Goal: Communication & Community: Answer question/provide support

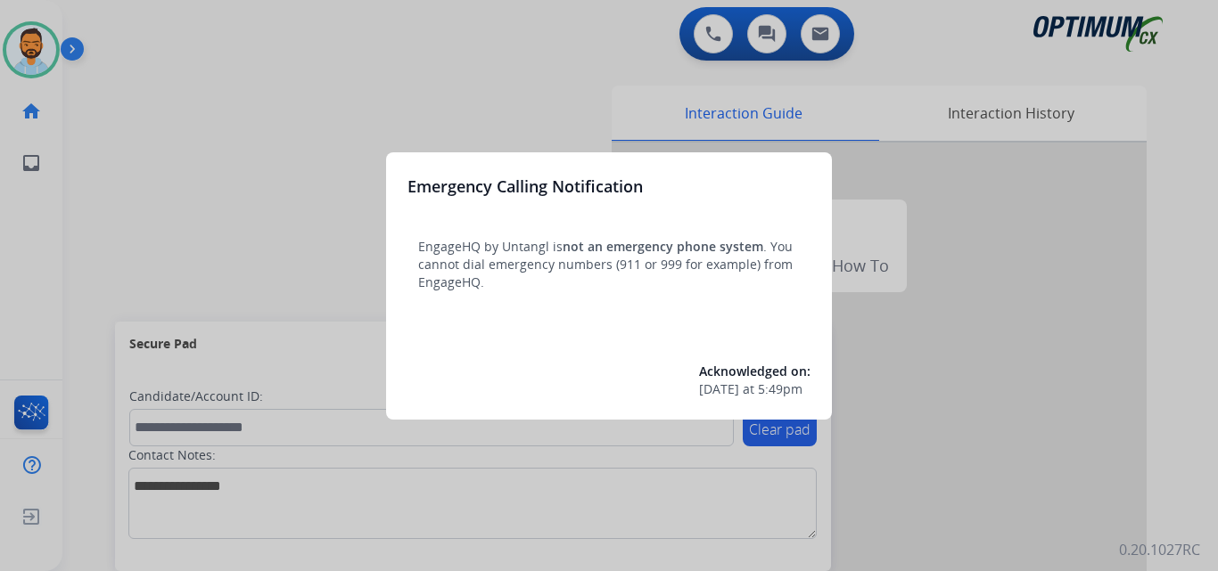
click at [214, 126] on div at bounding box center [609, 285] width 1218 height 571
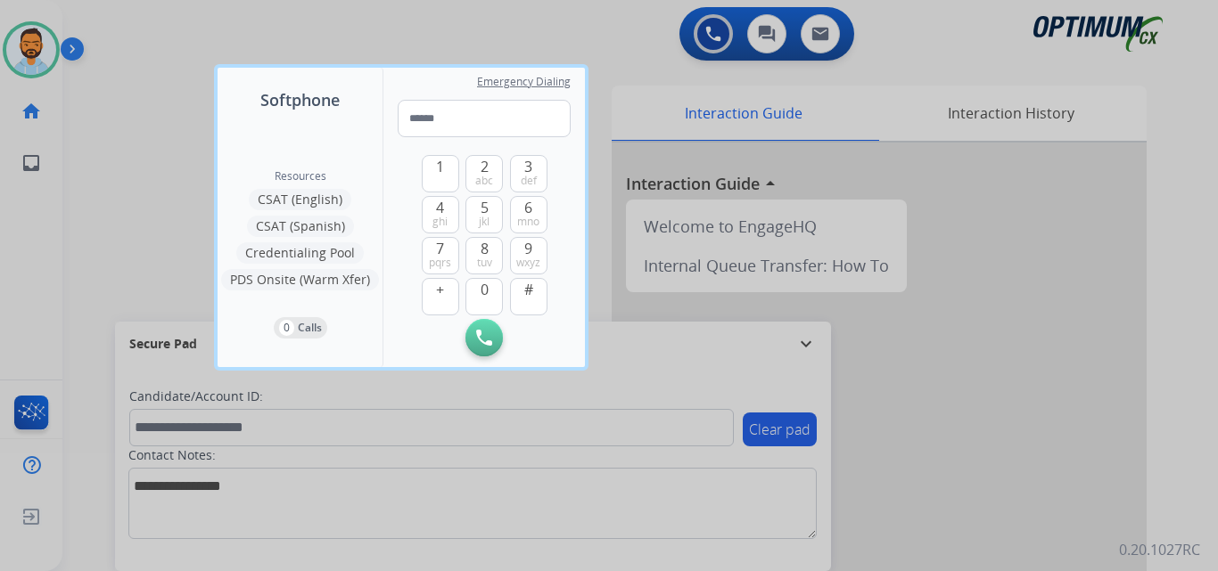
click at [174, 139] on div at bounding box center [609, 285] width 1218 height 571
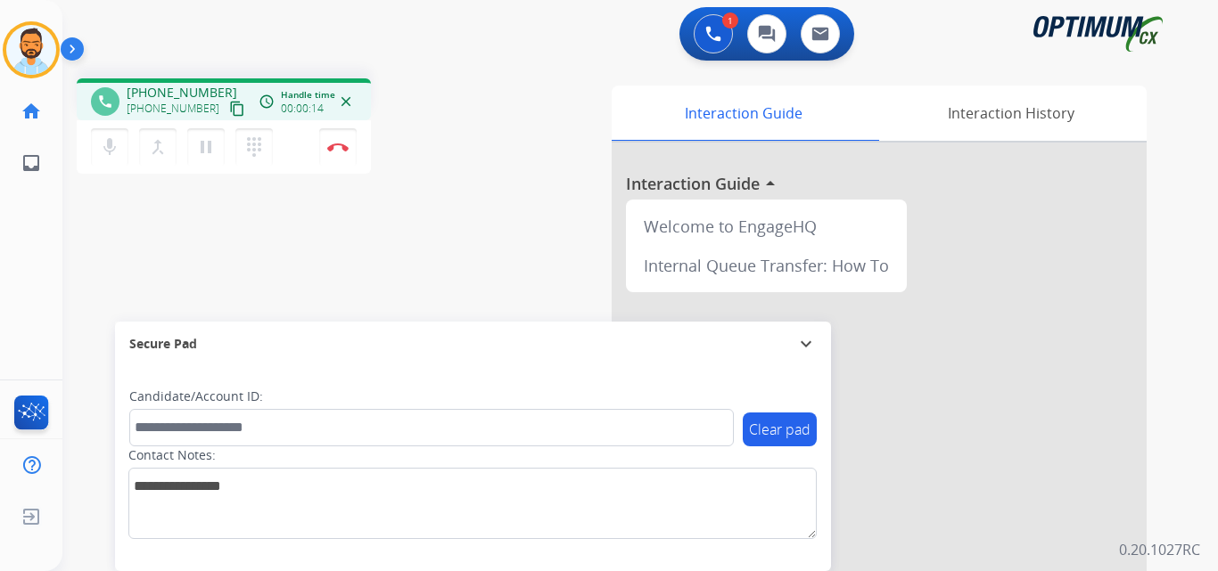
click at [229, 111] on mat-icon "content_copy" at bounding box center [237, 109] width 16 height 16
click at [226, 111] on button "content_copy" at bounding box center [236, 108] width 21 height 21
click at [345, 143] on img at bounding box center [337, 147] width 21 height 9
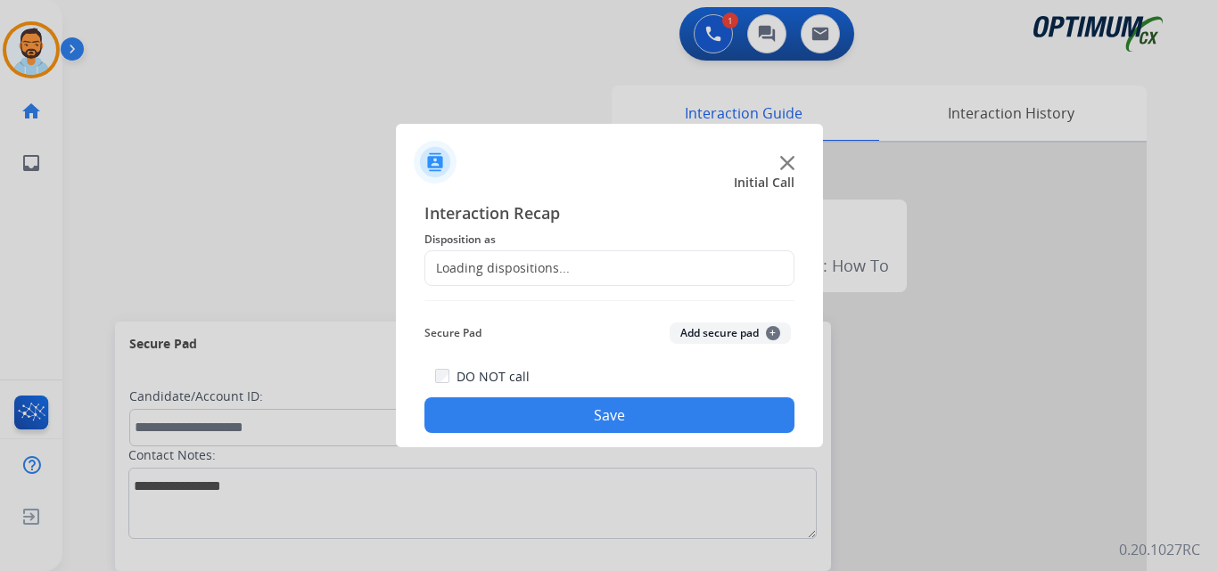
click at [550, 268] on div "Loading dispositions..." at bounding box center [497, 268] width 144 height 18
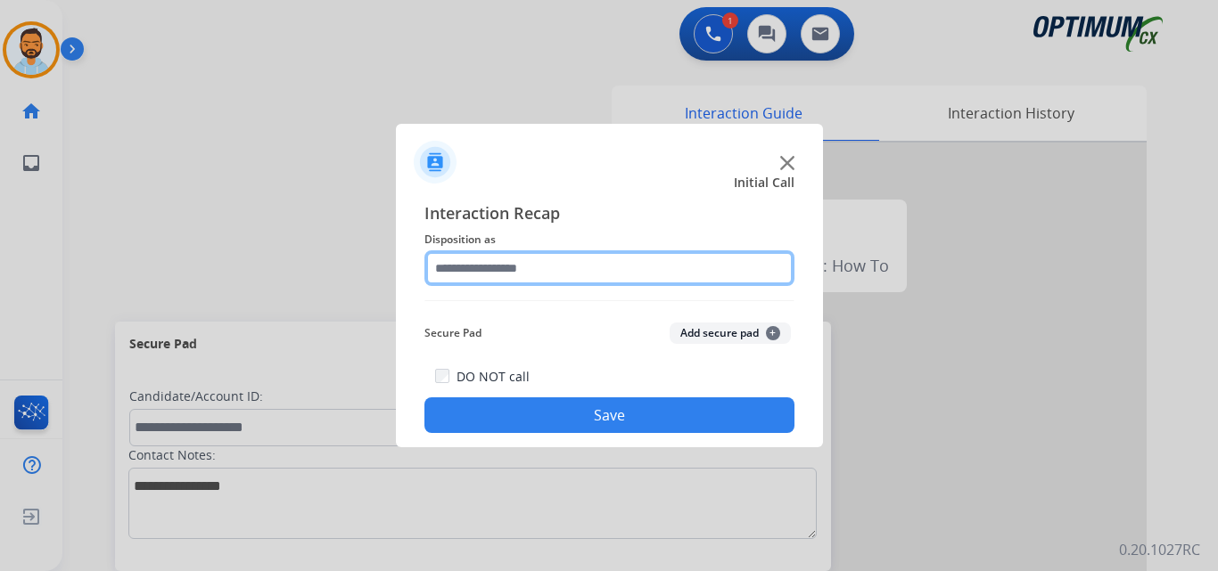
click at [570, 267] on input "text" at bounding box center [609, 268] width 370 height 36
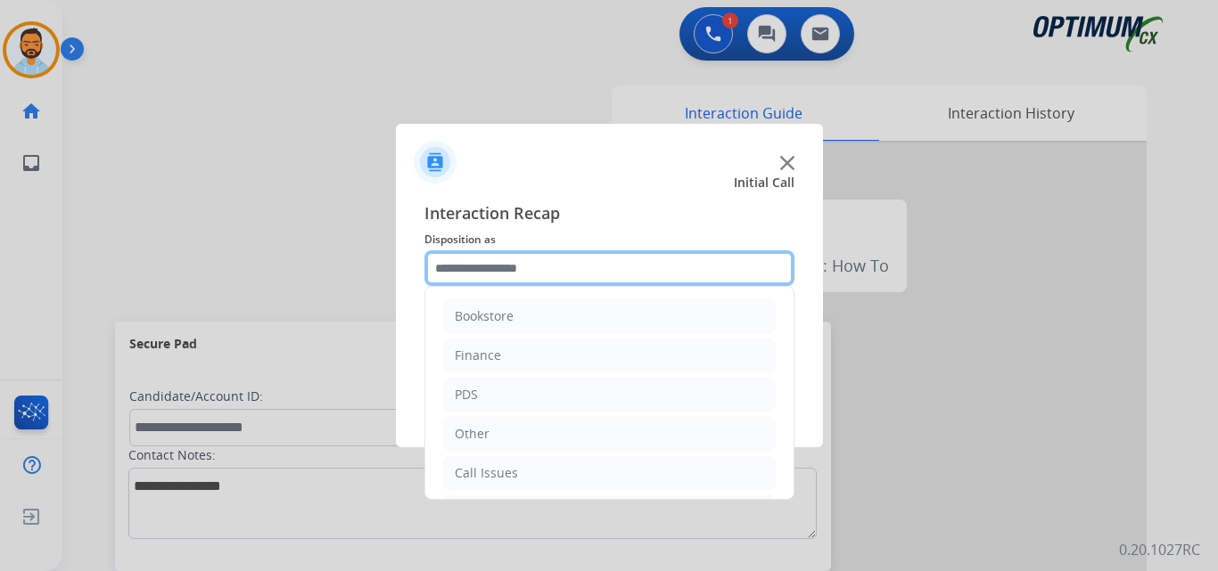
scroll to position [121, 0]
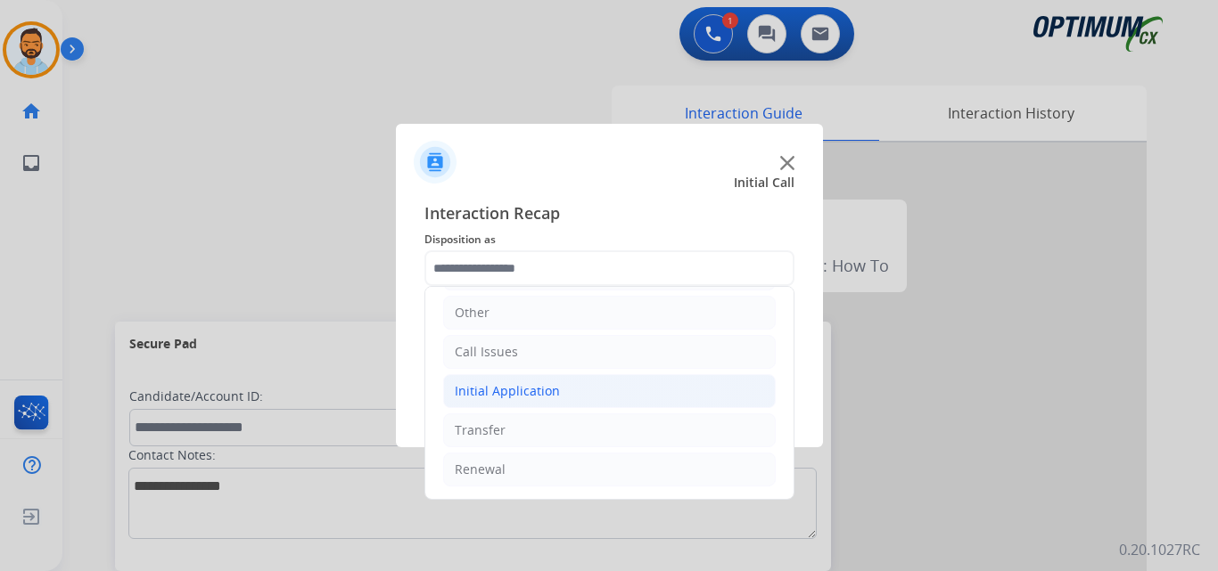
click at [509, 377] on li "Initial Application" at bounding box center [609, 391] width 332 height 34
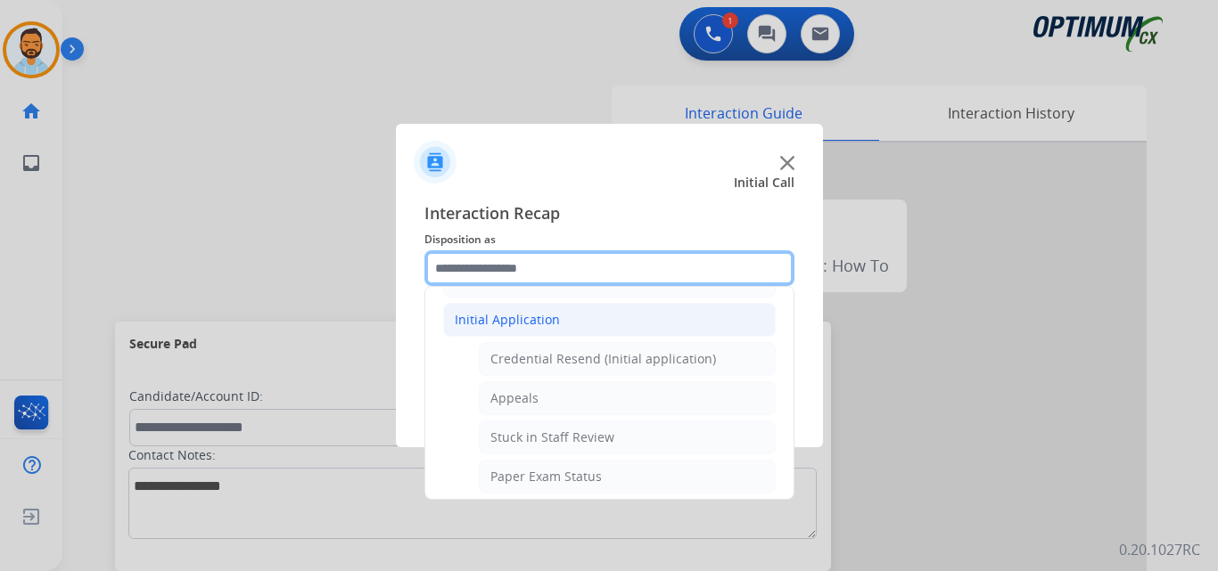
scroll to position [199, 0]
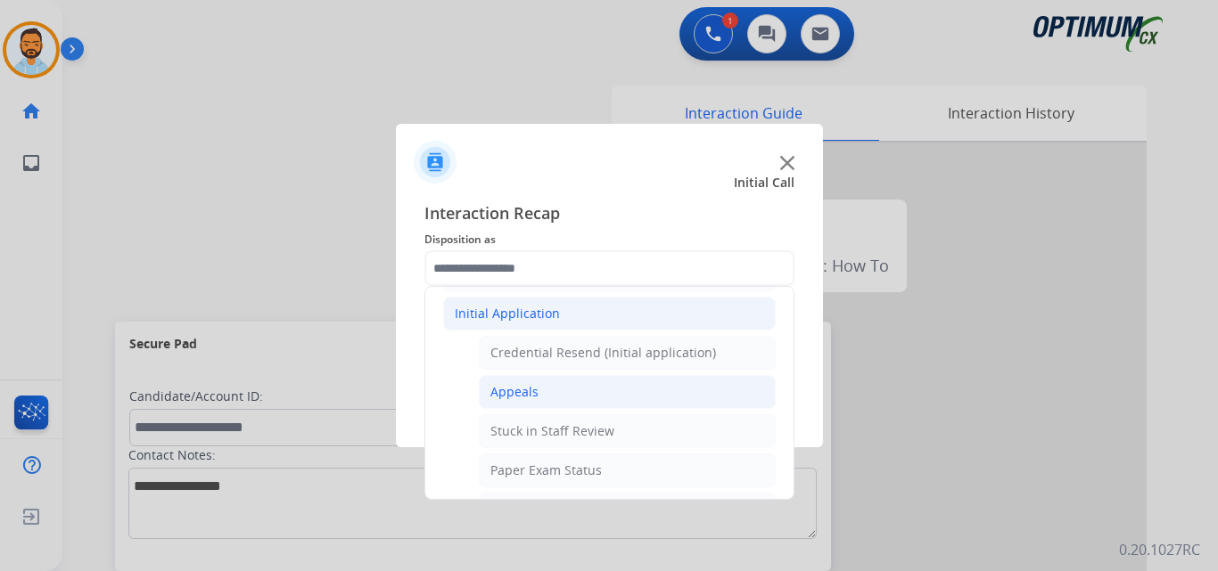
click at [539, 392] on li "Appeals" at bounding box center [627, 392] width 297 height 34
type input "*******"
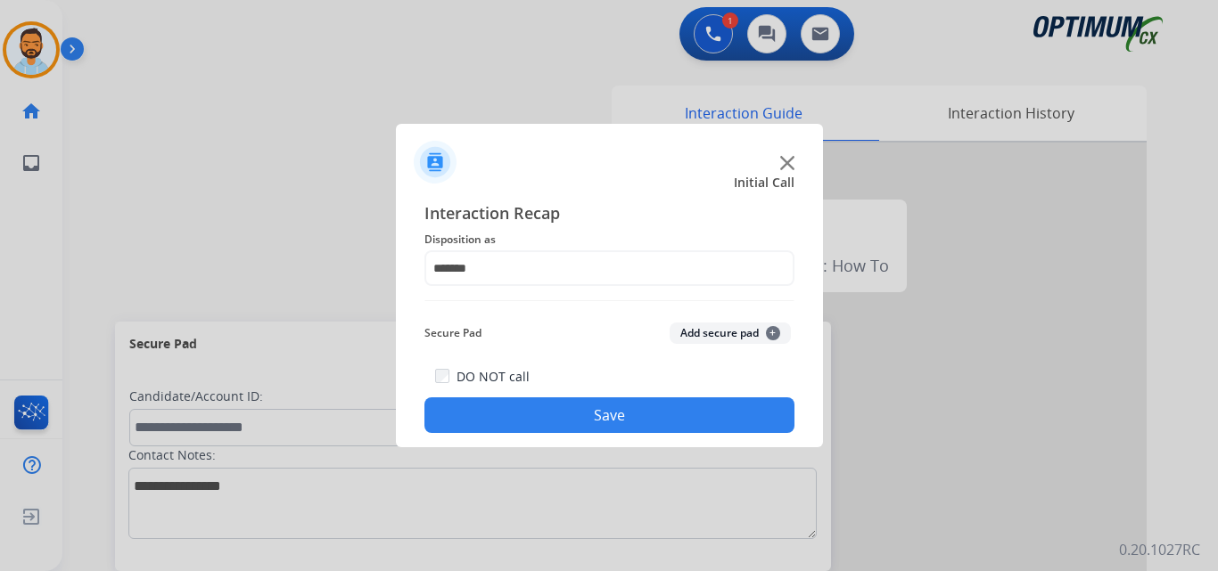
click at [619, 422] on button "Save" at bounding box center [609, 416] width 370 height 36
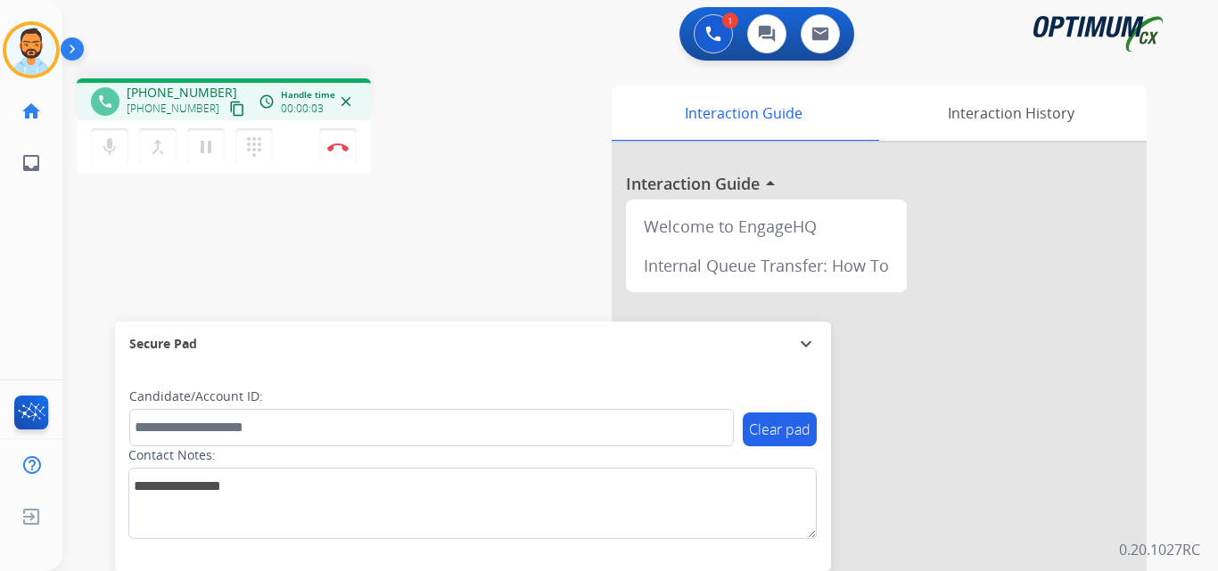
click at [229, 110] on mat-icon "content_copy" at bounding box center [237, 109] width 16 height 16
click at [340, 153] on button "Disconnect" at bounding box center [337, 146] width 37 height 37
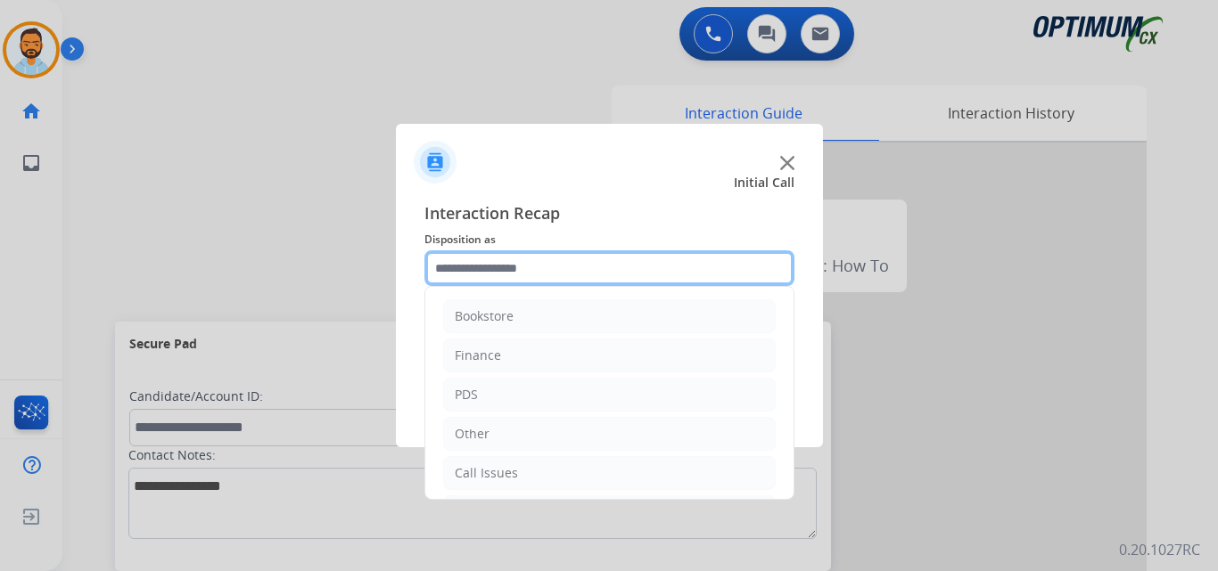
click at [537, 272] on input "text" at bounding box center [609, 268] width 370 height 36
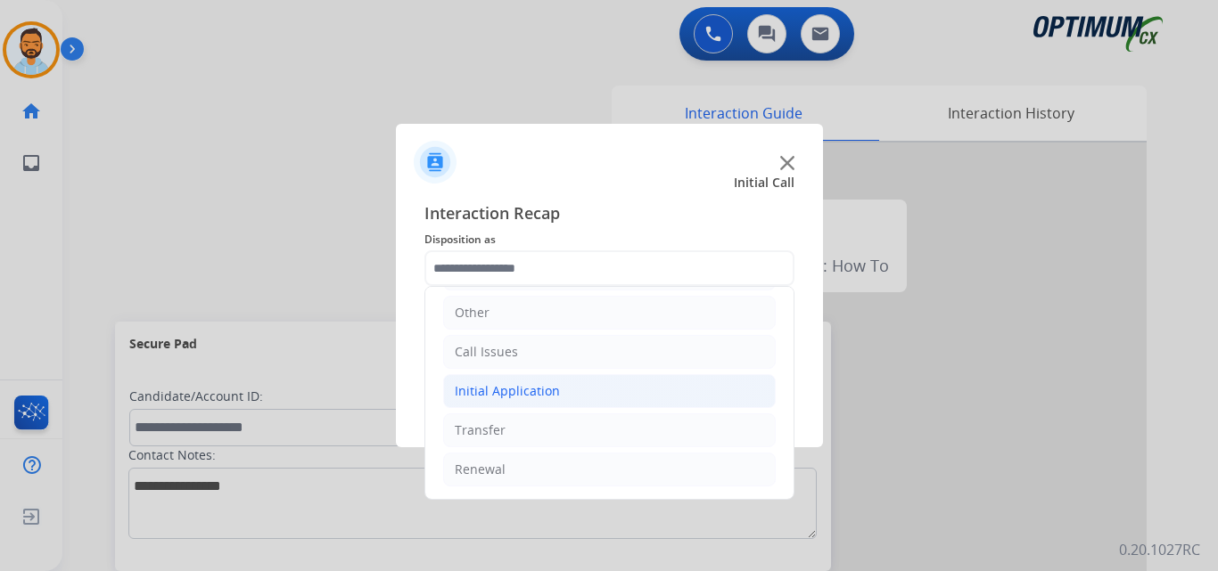
click at [537, 399] on div "Initial Application" at bounding box center [507, 391] width 105 height 18
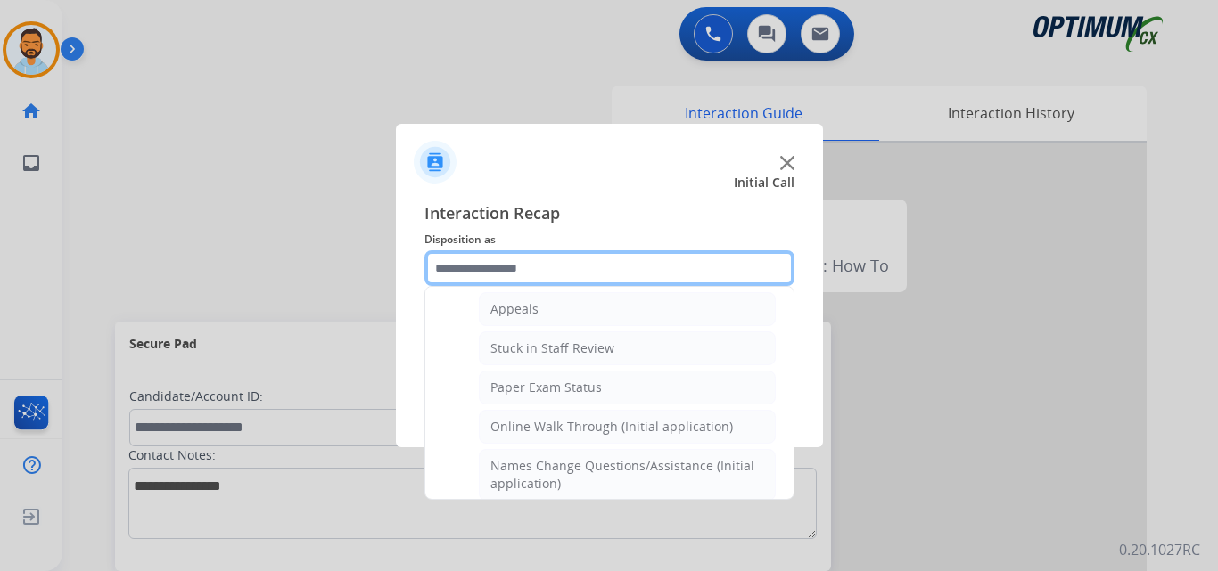
scroll to position [280, 0]
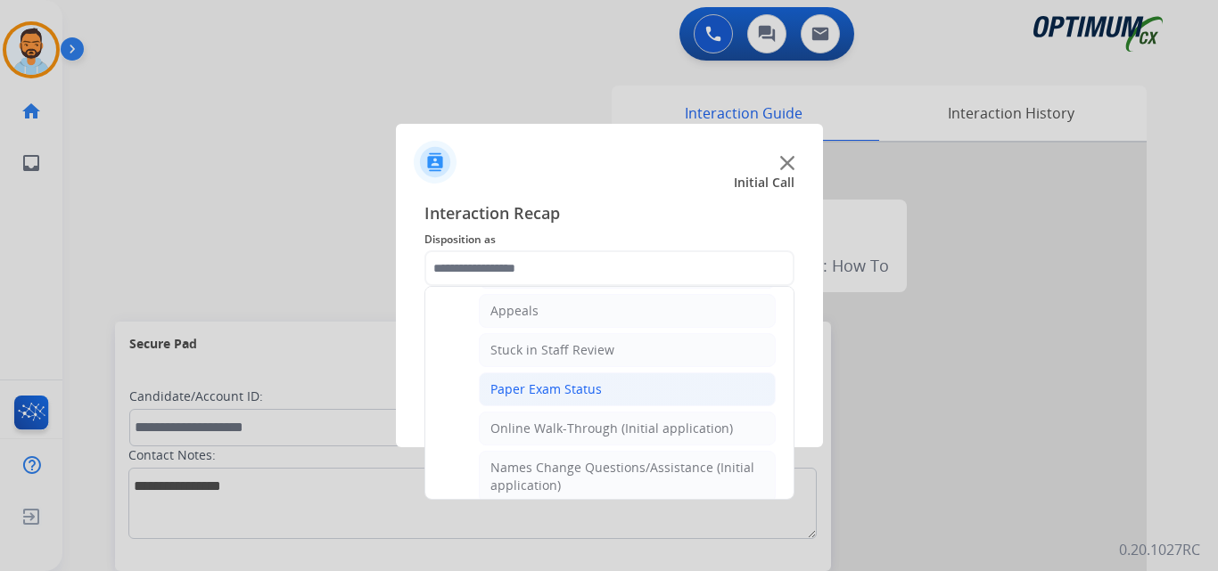
click at [578, 390] on div "Paper Exam Status" at bounding box center [545, 390] width 111 height 18
type input "**********"
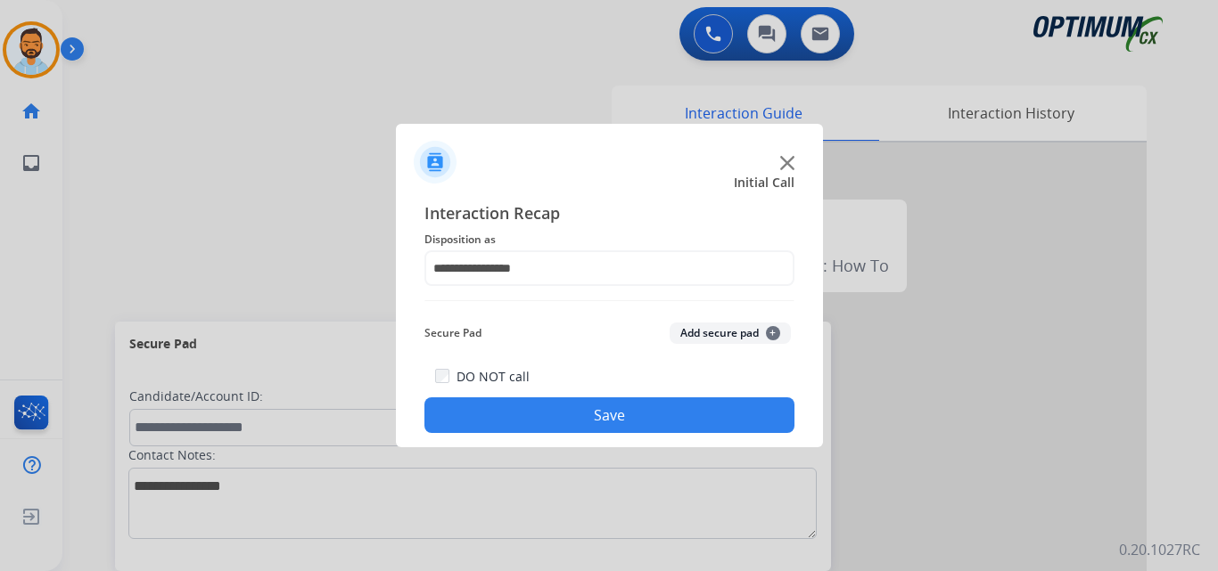
click at [603, 406] on button "Save" at bounding box center [609, 416] width 370 height 36
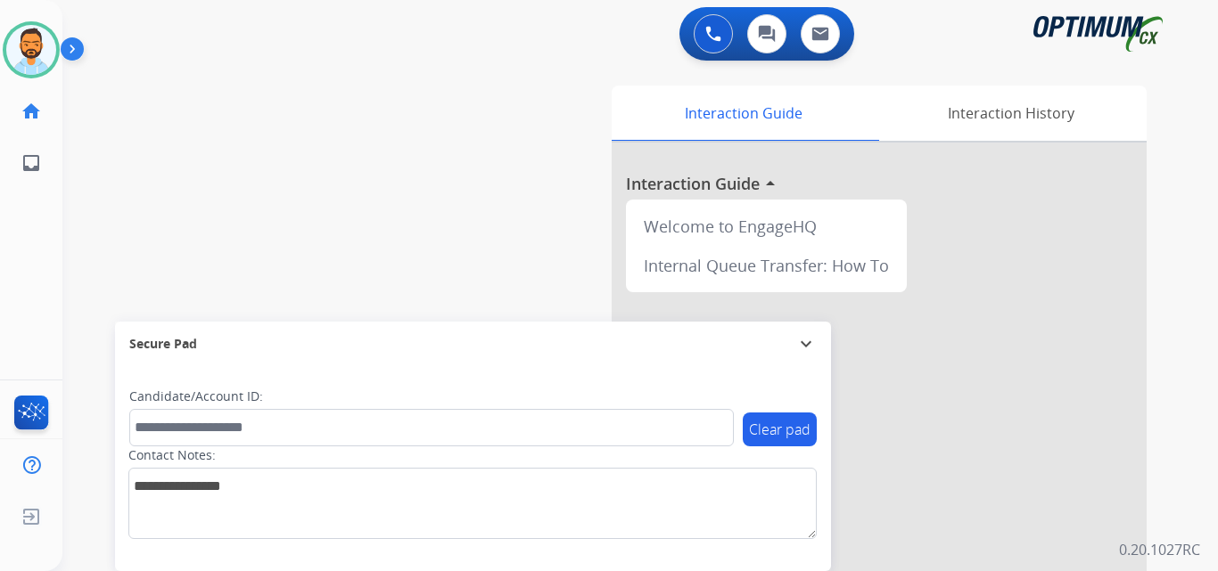
click at [66, 48] on img at bounding box center [76, 53] width 30 height 34
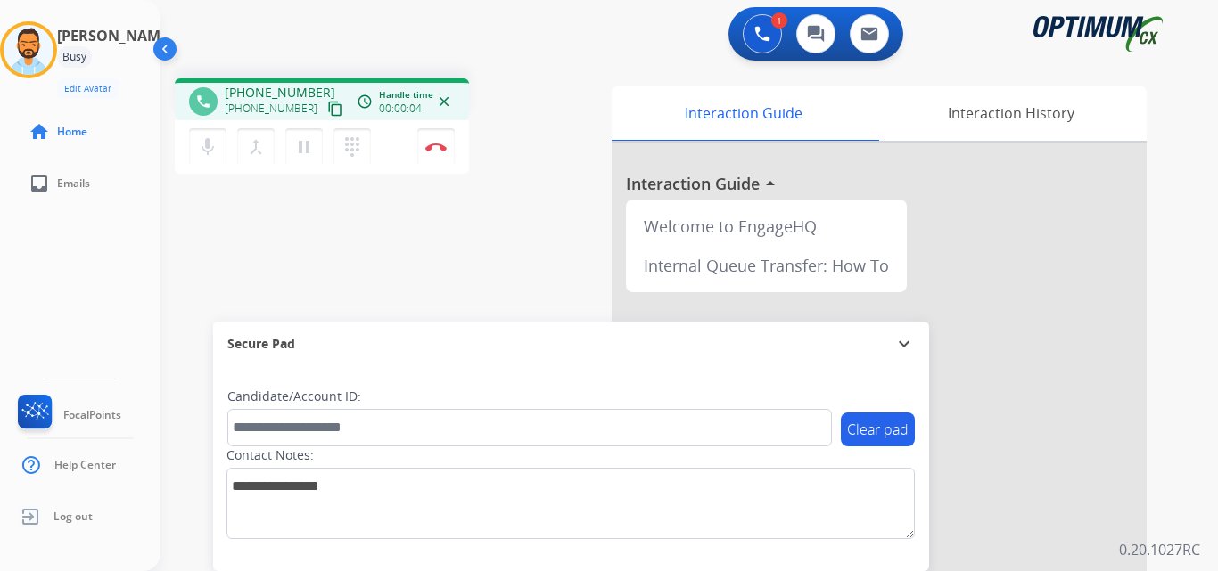
click at [327, 109] on mat-icon "content_copy" at bounding box center [335, 109] width 16 height 16
click at [435, 142] on button "Disconnect" at bounding box center [435, 146] width 37 height 37
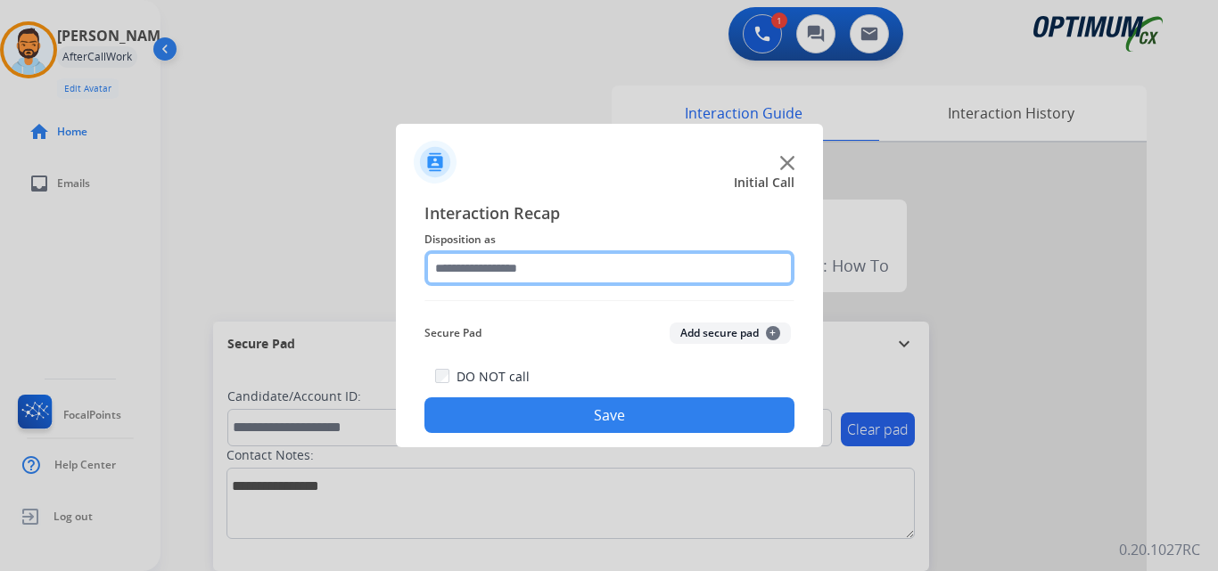
click at [614, 262] on input "text" at bounding box center [609, 268] width 370 height 36
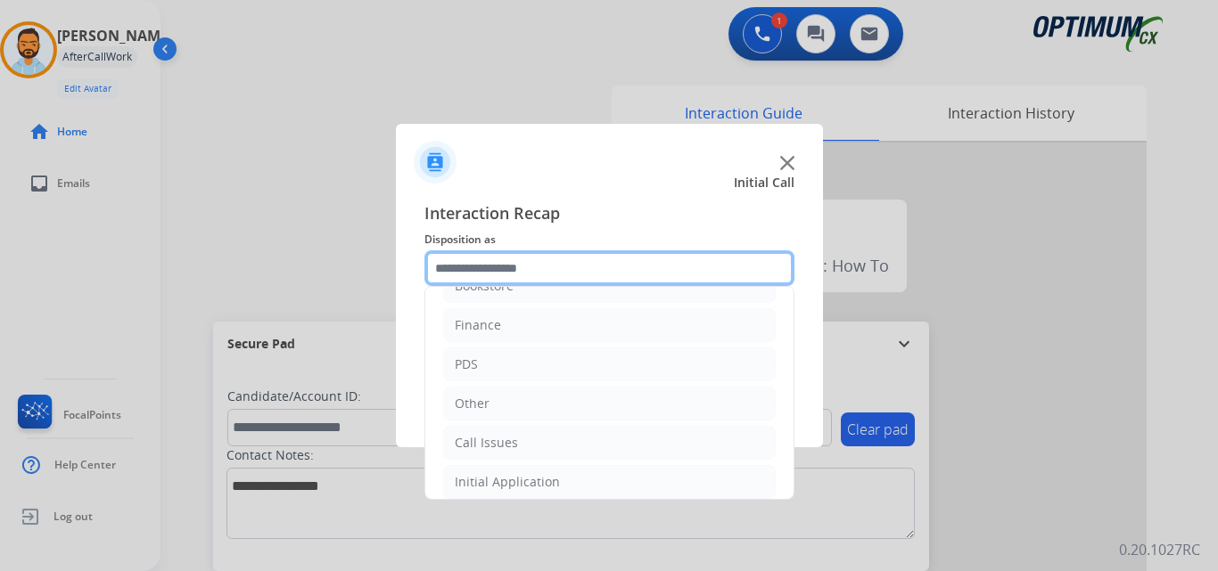
scroll to position [8, 0]
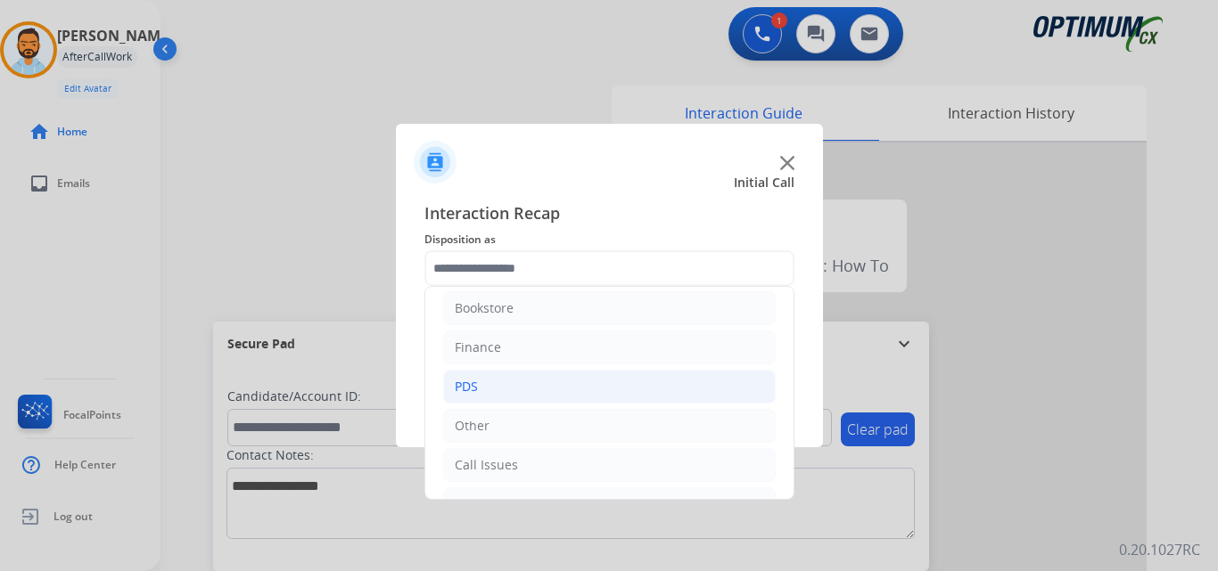
click at [523, 392] on li "PDS" at bounding box center [609, 387] width 332 height 34
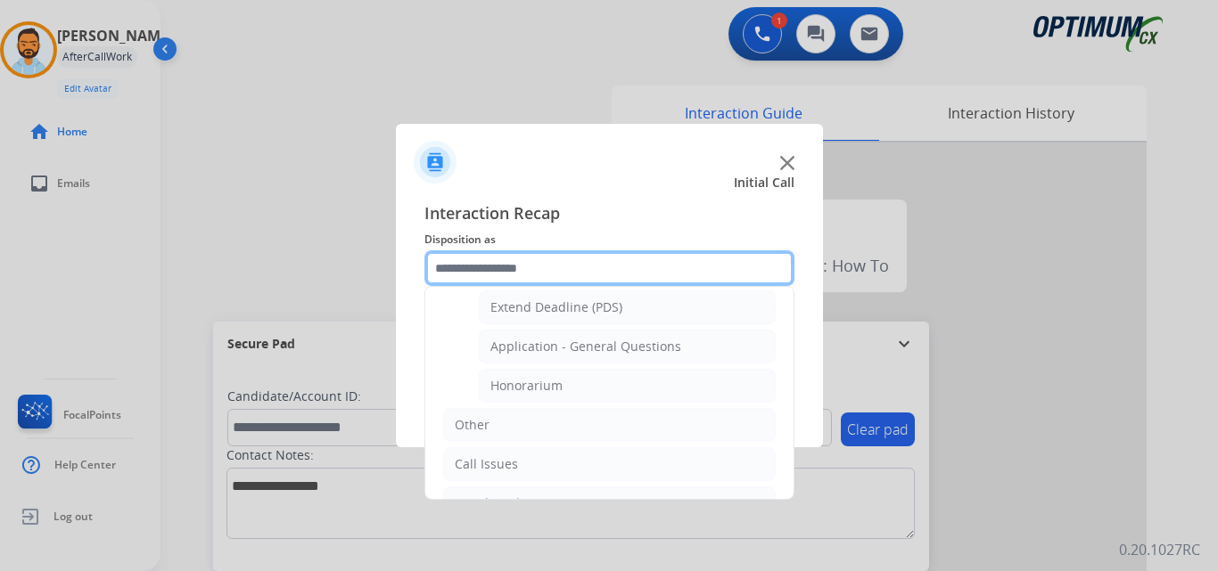
scroll to position [519, 0]
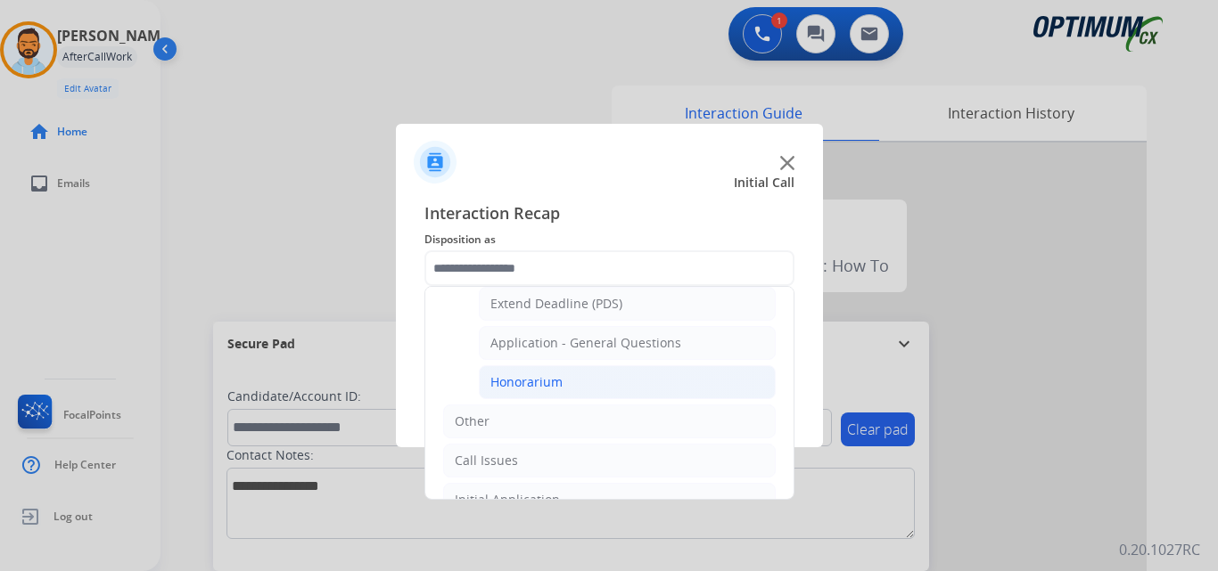
click at [576, 381] on li "Honorarium" at bounding box center [627, 382] width 297 height 34
type input "**********"
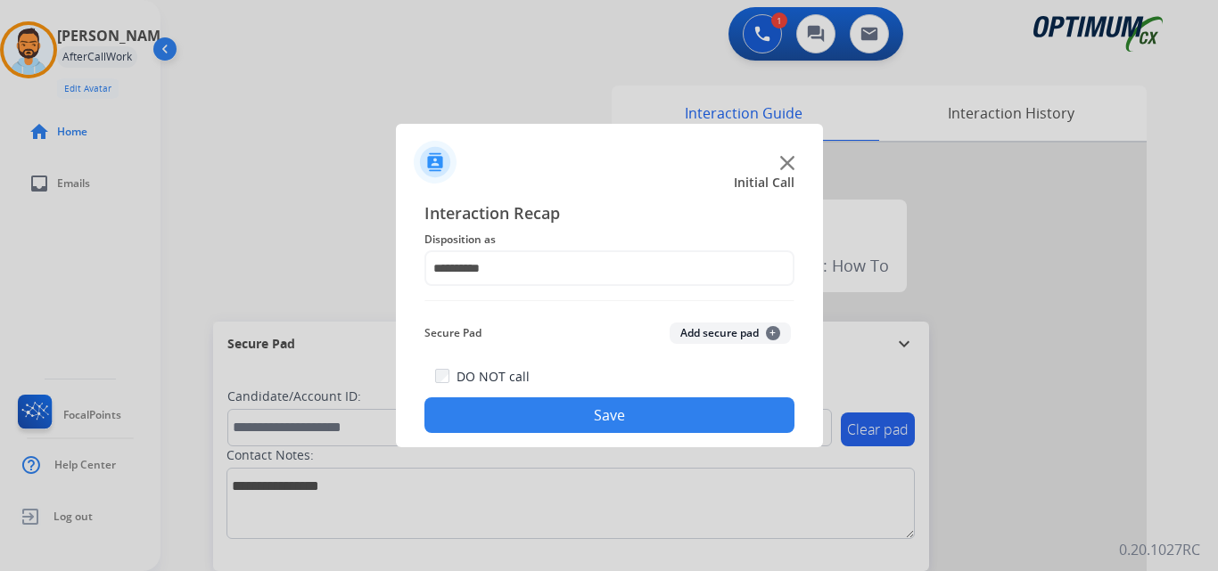
click at [595, 411] on button "Save" at bounding box center [609, 416] width 370 height 36
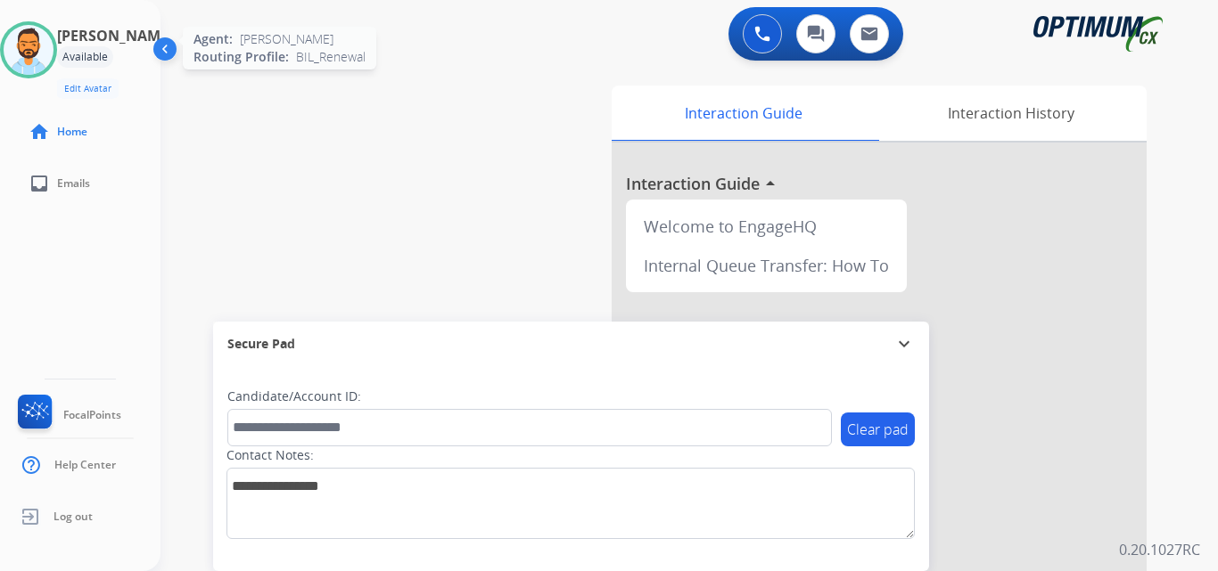
click at [47, 49] on img at bounding box center [29, 50] width 50 height 50
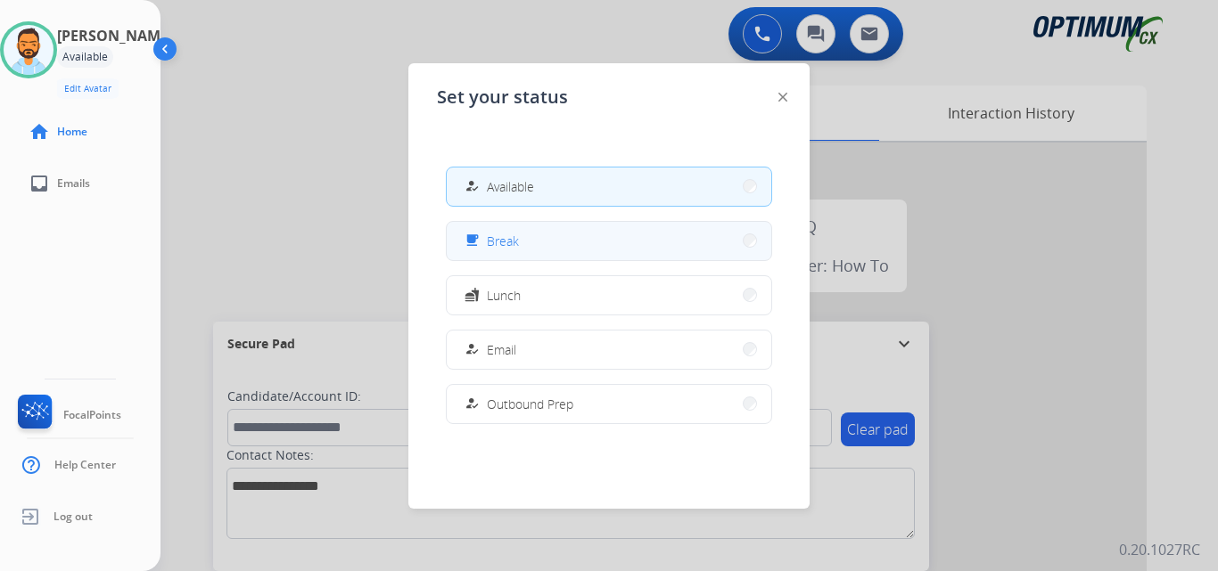
click at [503, 242] on span "Break" at bounding box center [503, 241] width 32 height 19
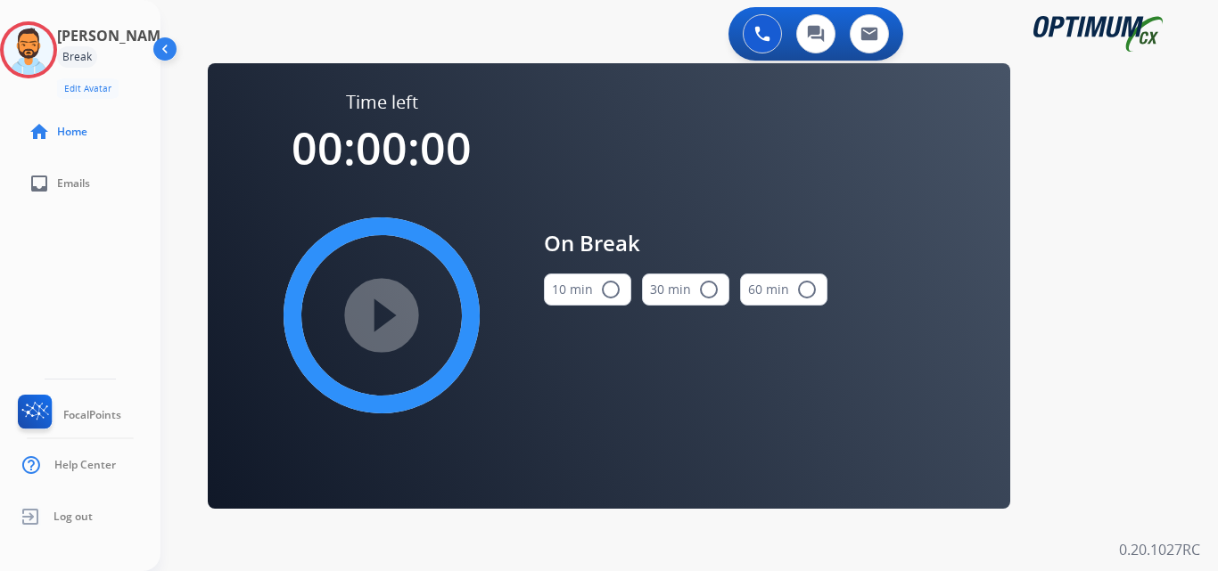
click at [583, 286] on button "10 min radio_button_unchecked" at bounding box center [587, 290] width 87 height 32
click at [392, 307] on mat-icon "play_circle_filled" at bounding box center [381, 315] width 21 height 21
click at [380, 305] on mat-icon "play_circle_filled" at bounding box center [381, 315] width 21 height 21
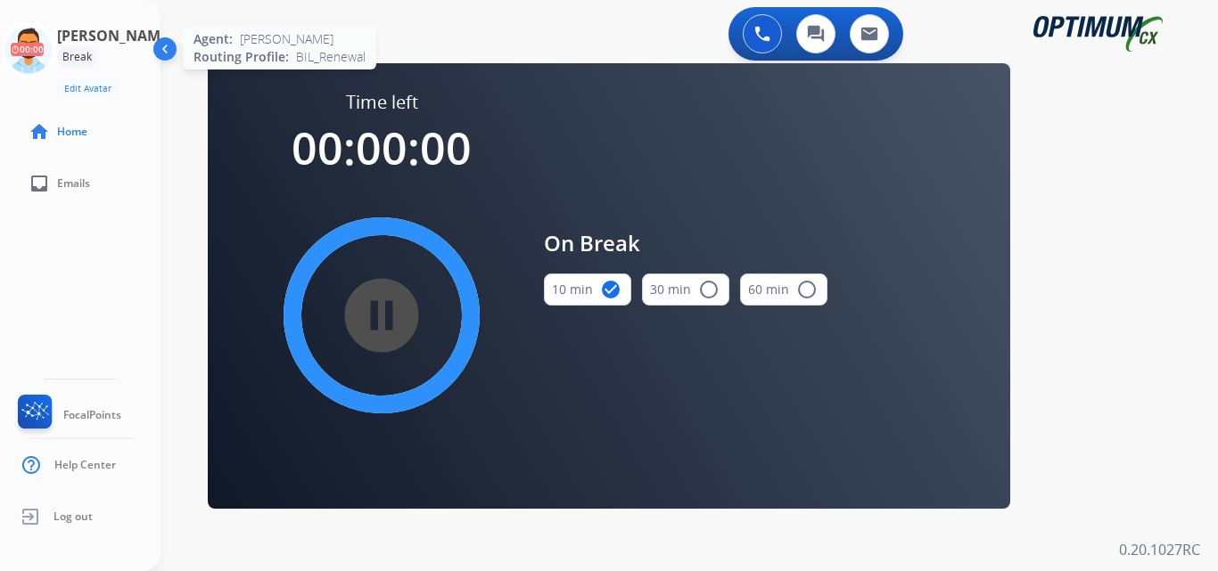
click at [56, 42] on icon at bounding box center [29, 50] width 58 height 58
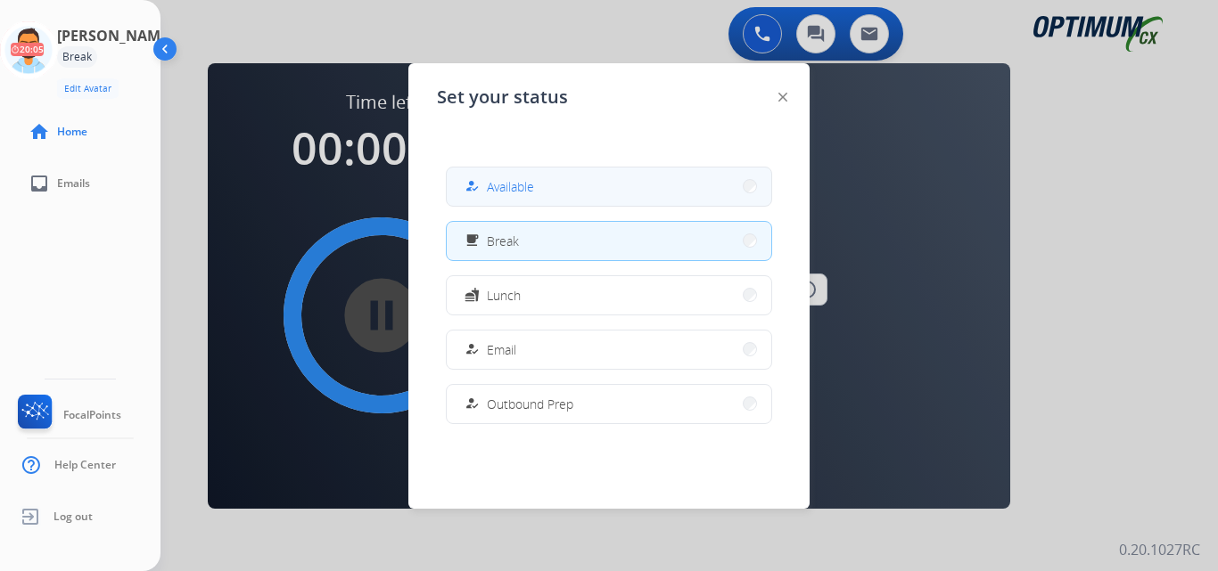
click at [570, 184] on button "how_to_reg Available" at bounding box center [609, 187] width 324 height 38
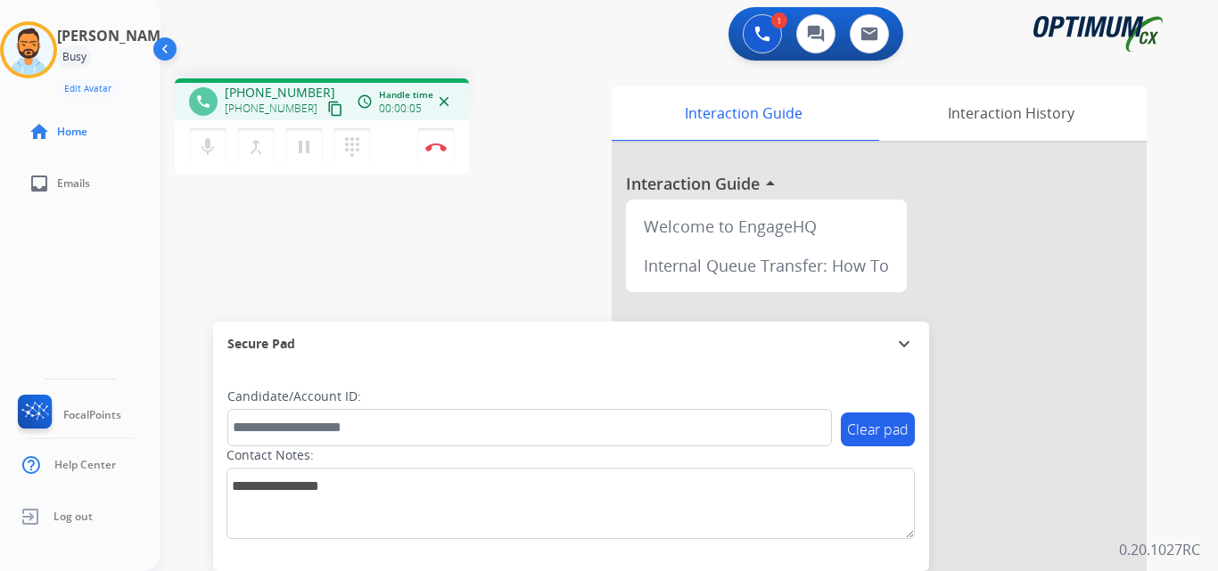
click at [324, 119] on button "content_copy" at bounding box center [334, 108] width 21 height 21
click at [327, 104] on mat-icon "content_copy" at bounding box center [335, 109] width 16 height 16
click at [429, 152] on button "Disconnect" at bounding box center [435, 146] width 37 height 37
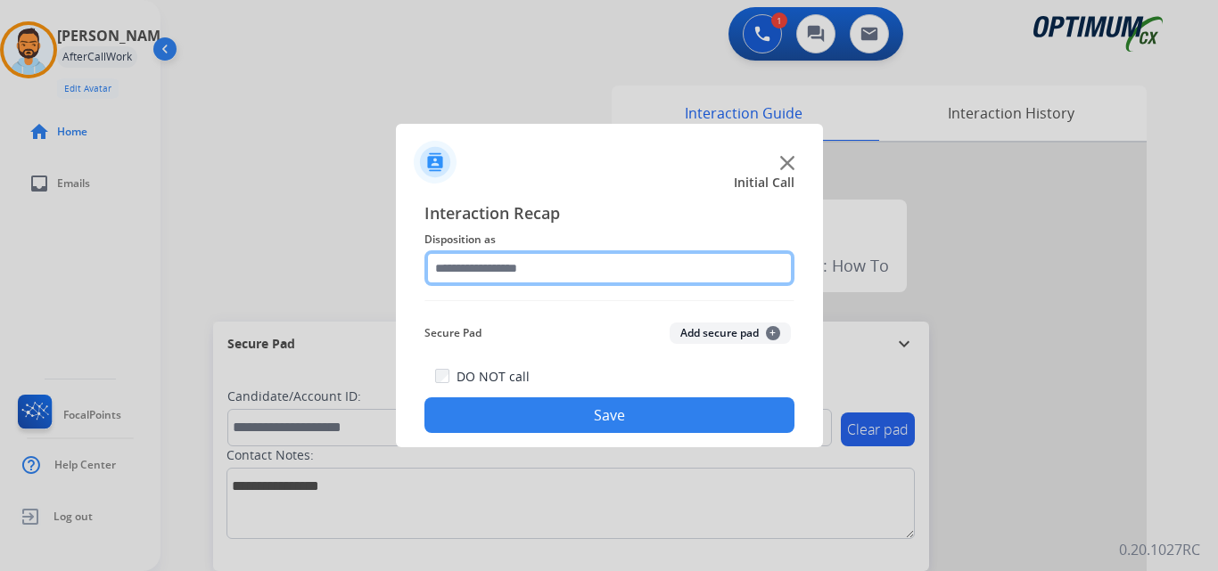
click at [669, 274] on input "text" at bounding box center [609, 268] width 370 height 36
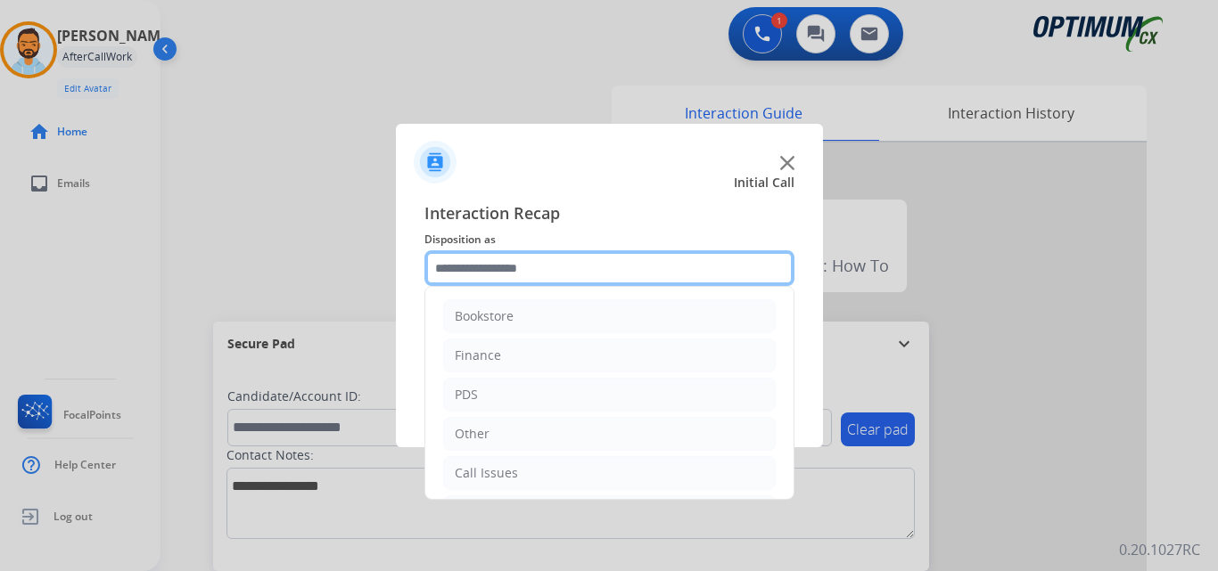
scroll to position [121, 0]
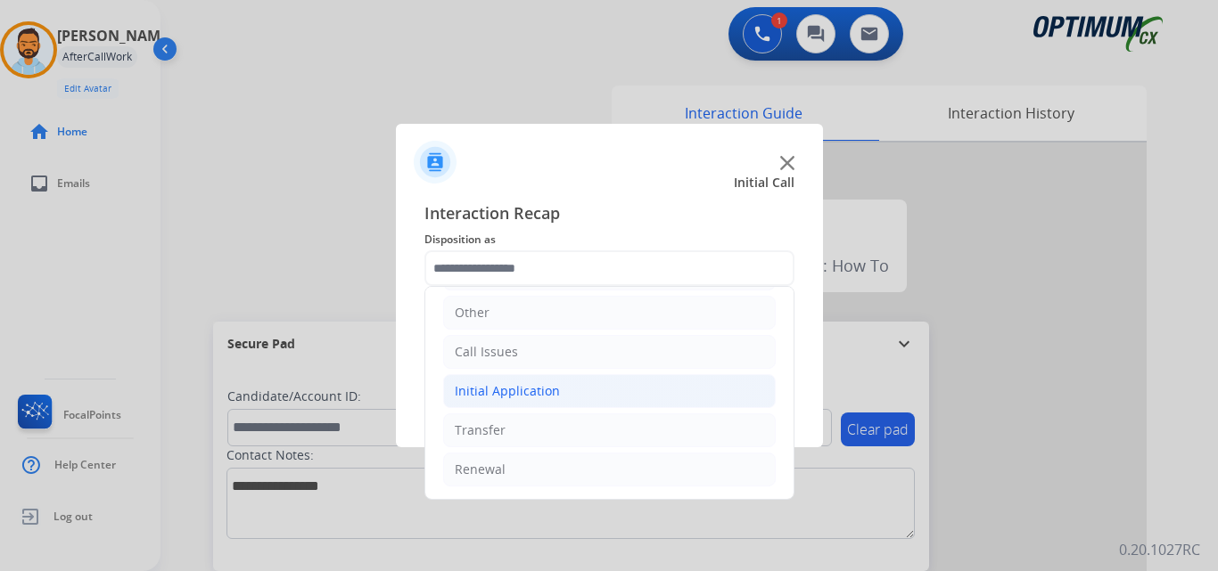
click at [552, 393] on div "Initial Application" at bounding box center [507, 391] width 105 height 18
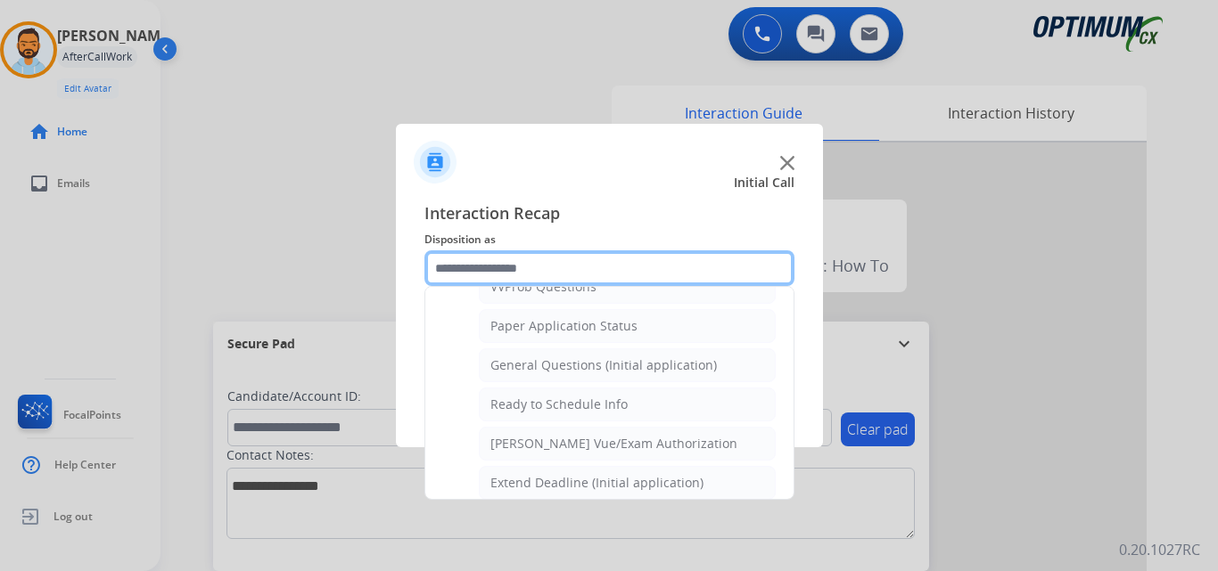
scroll to position [986, 0]
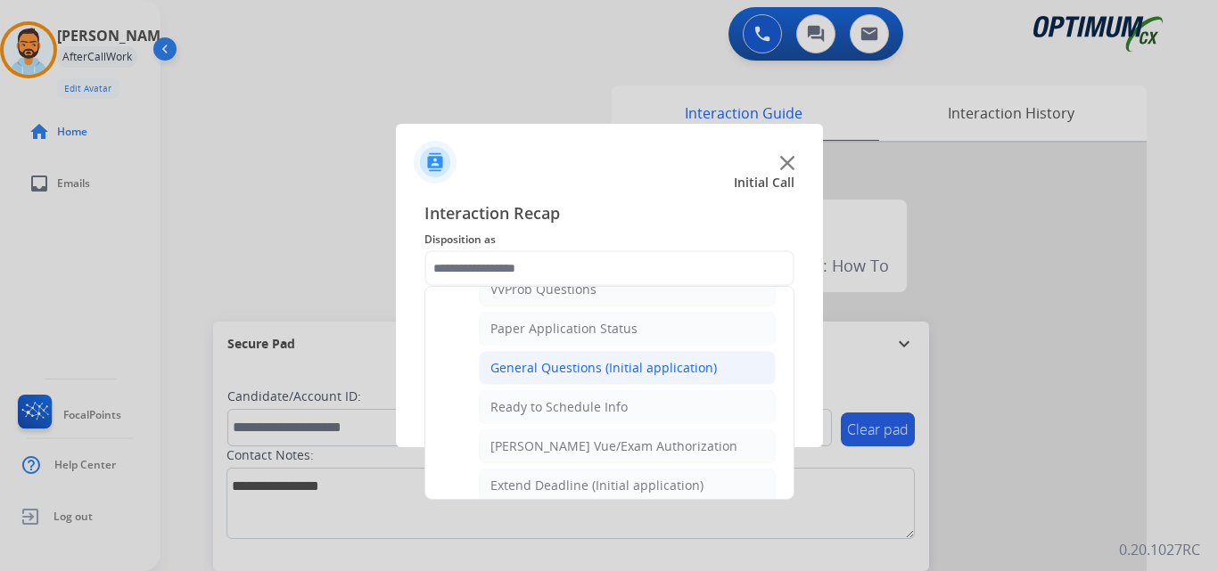
click at [640, 361] on div "General Questions (Initial application)" at bounding box center [603, 368] width 226 height 18
type input "**********"
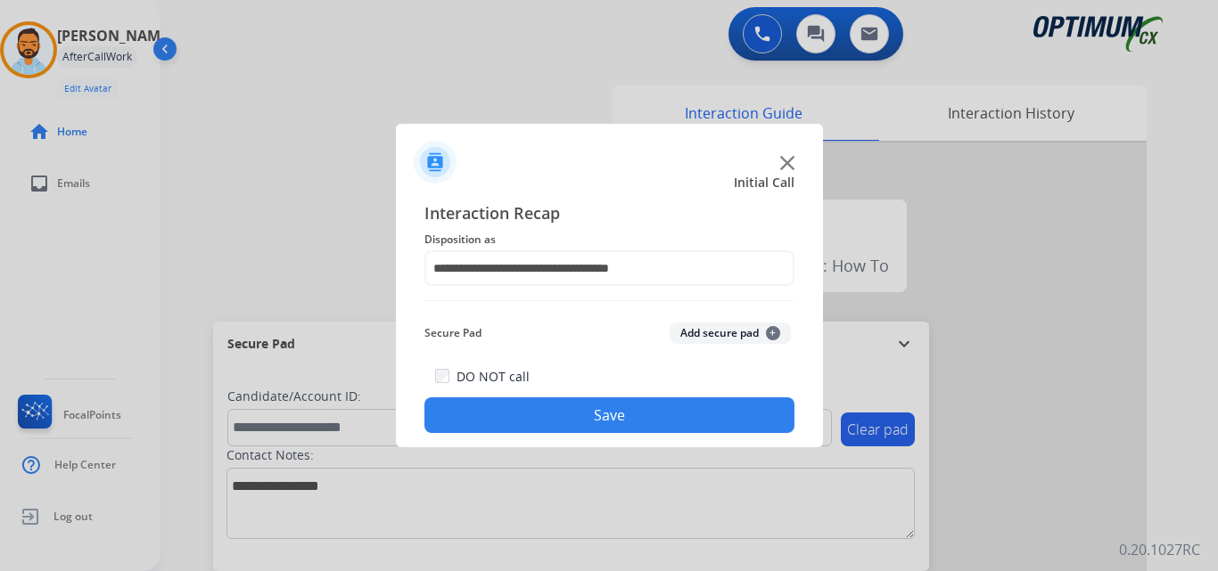
click at [607, 414] on button "Save" at bounding box center [609, 416] width 370 height 36
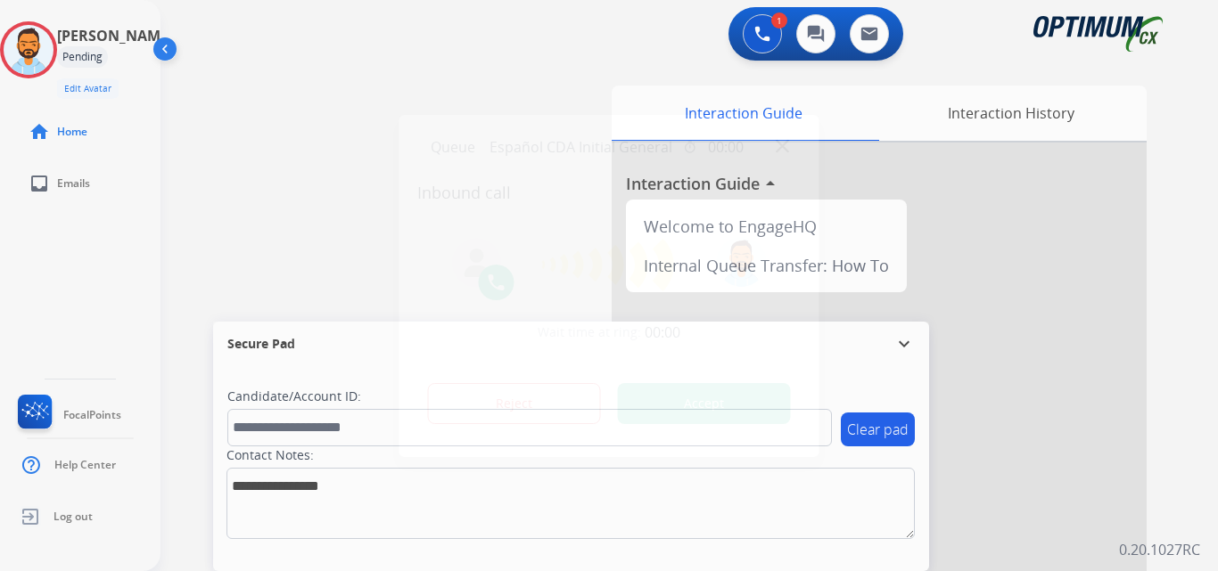
click at [709, 405] on button "Accept" at bounding box center [704, 403] width 173 height 41
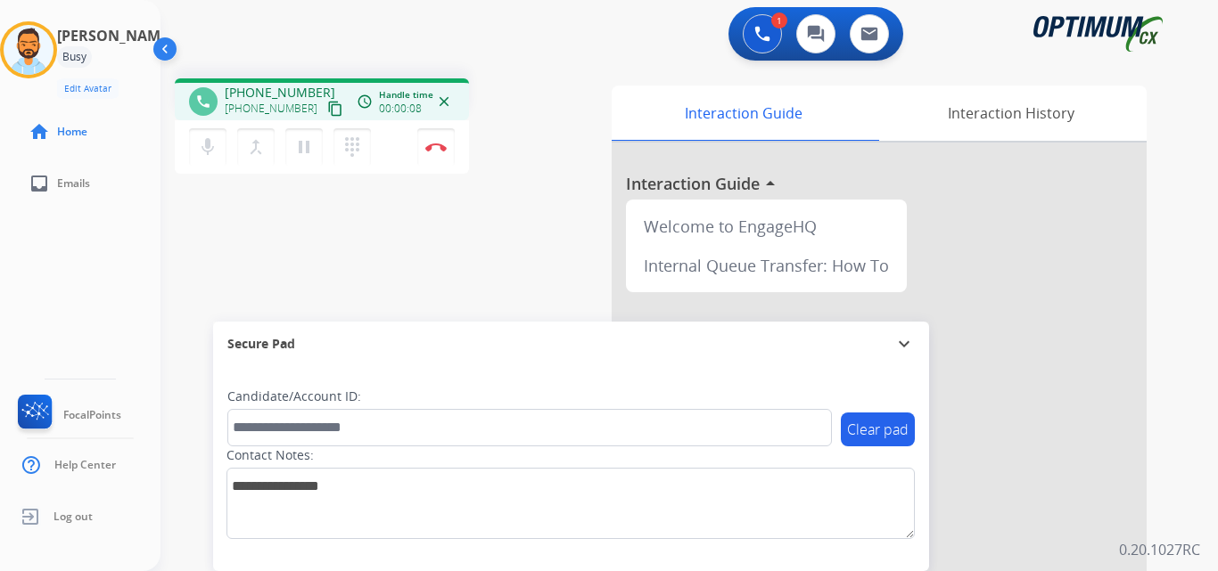
click at [327, 103] on mat-icon "content_copy" at bounding box center [335, 109] width 16 height 16
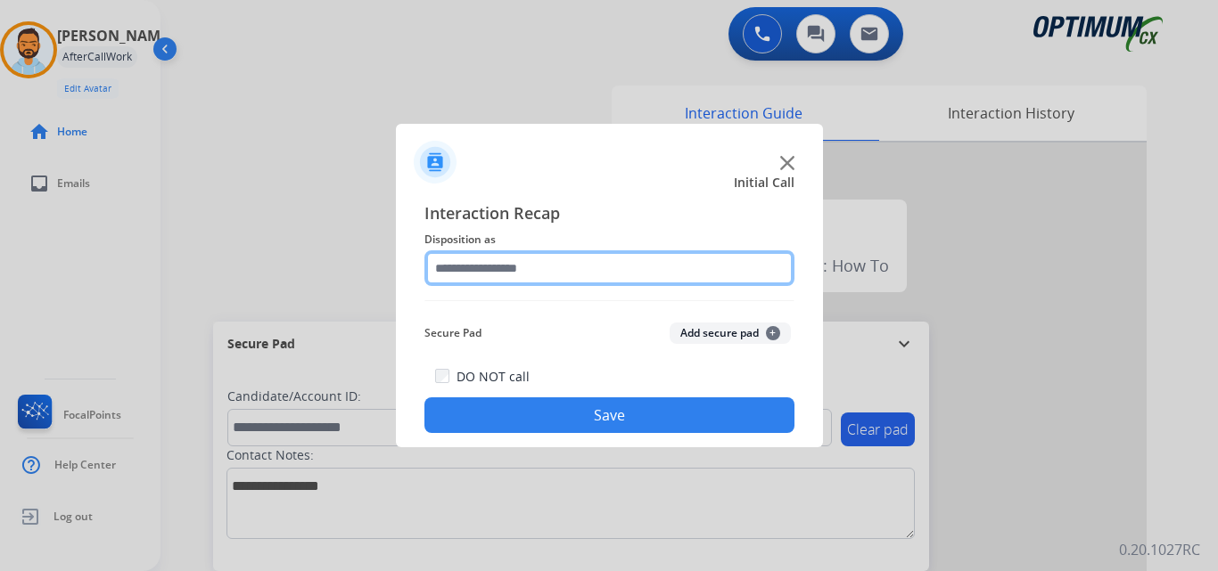
click at [508, 276] on input "text" at bounding box center [609, 268] width 370 height 36
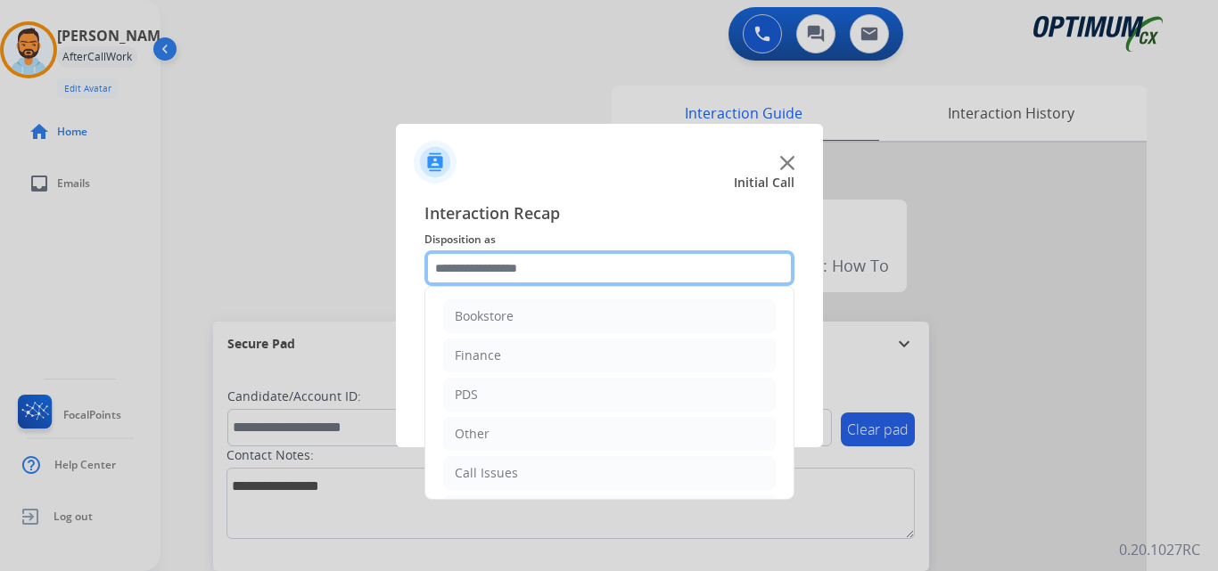
scroll to position [121, 0]
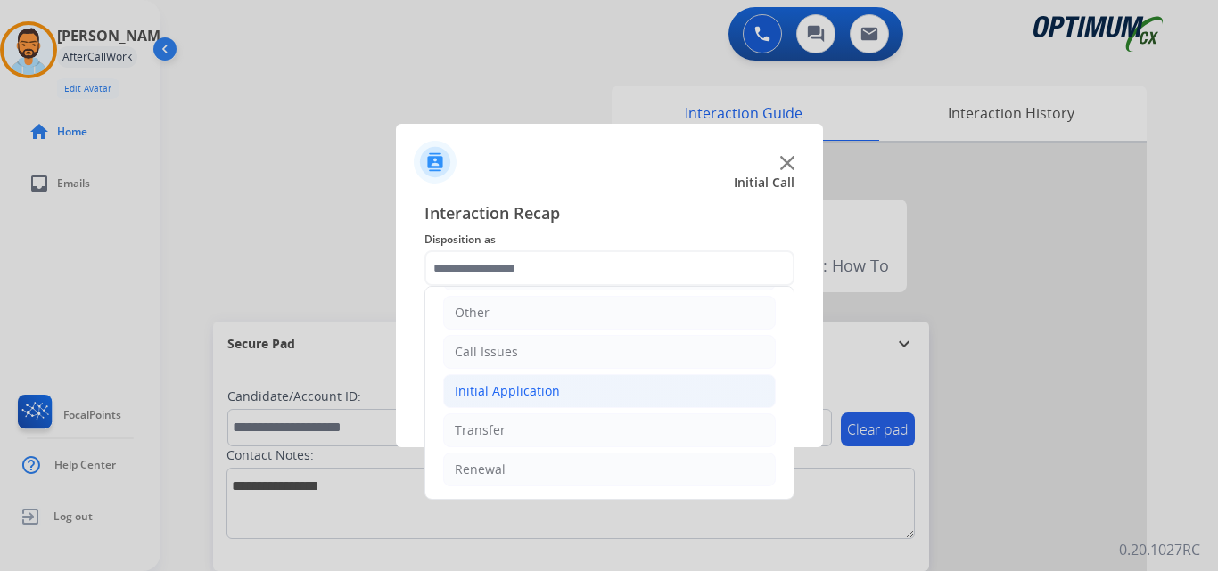
click at [553, 378] on li "Initial Application" at bounding box center [609, 391] width 332 height 34
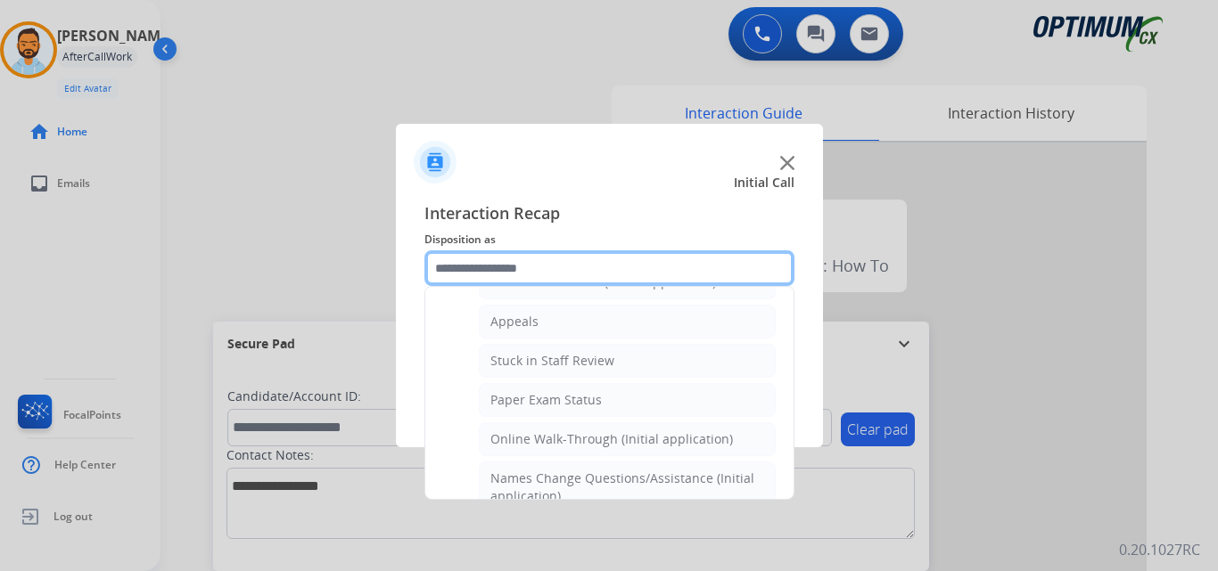
scroll to position [253, 0]
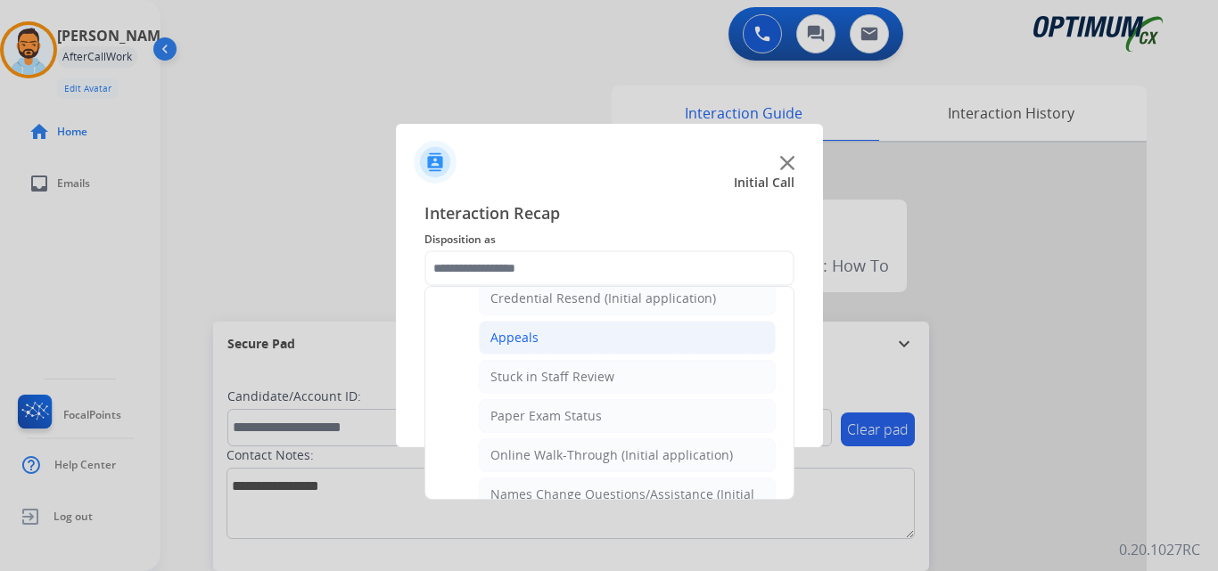
click at [543, 346] on li "Appeals" at bounding box center [627, 338] width 297 height 34
type input "*******"
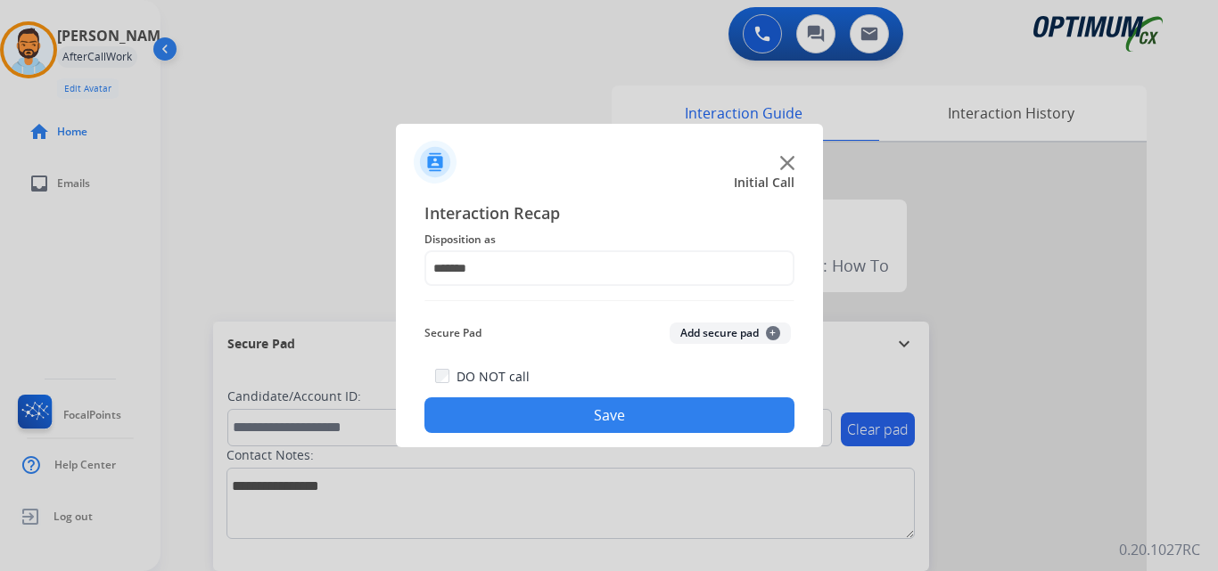
click at [666, 411] on button "Save" at bounding box center [609, 416] width 370 height 36
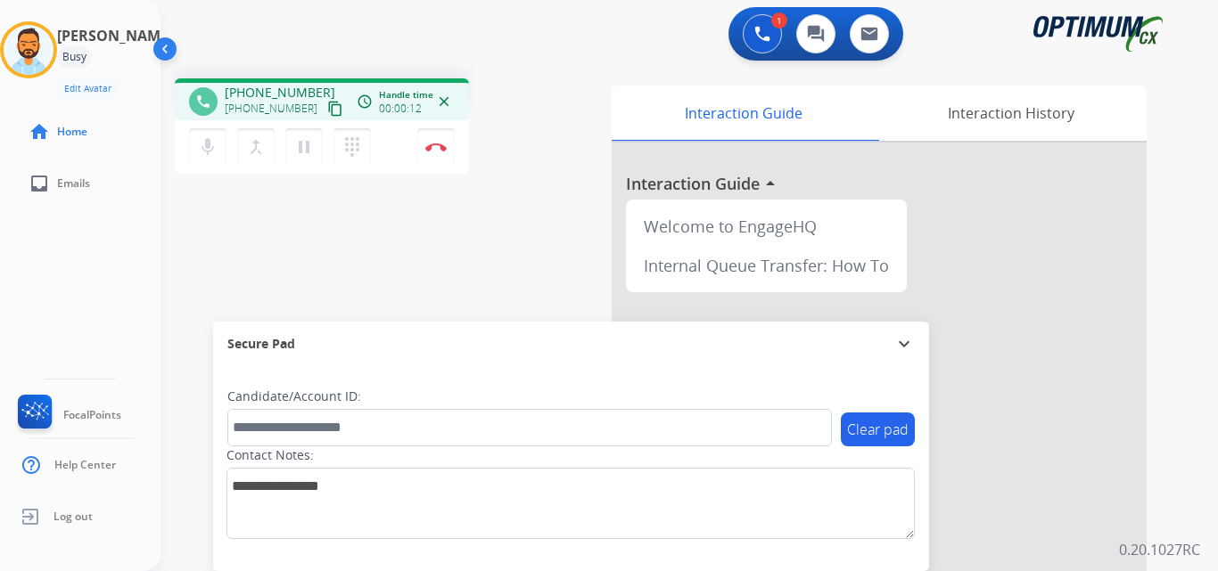
click at [327, 112] on mat-icon "content_copy" at bounding box center [335, 109] width 16 height 16
click at [432, 149] on img at bounding box center [435, 147] width 21 height 9
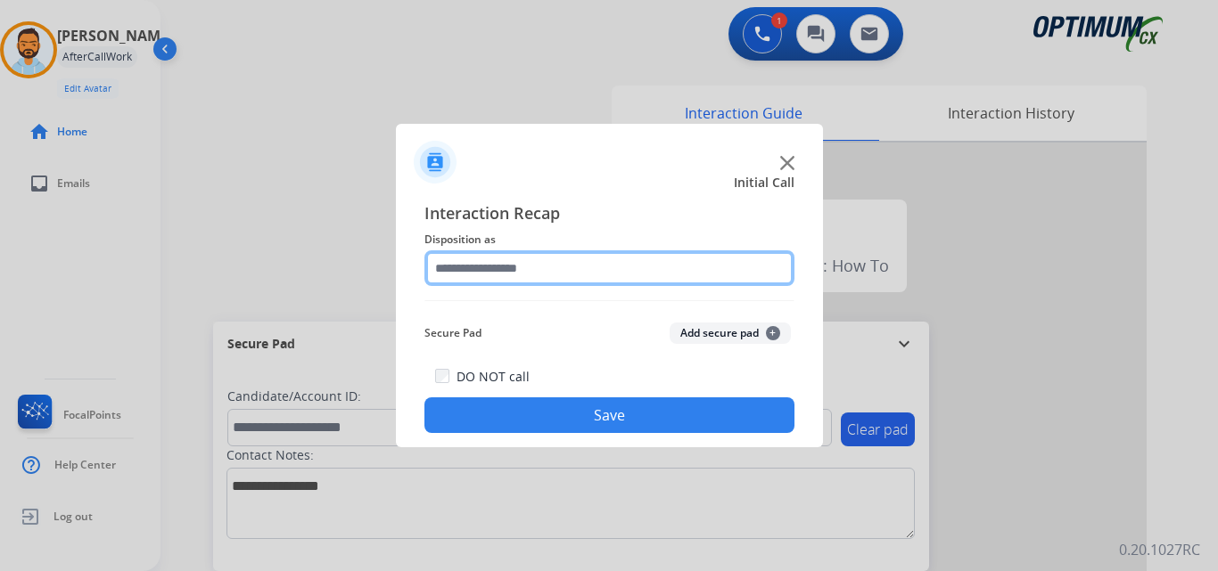
click at [576, 273] on input "text" at bounding box center [609, 268] width 370 height 36
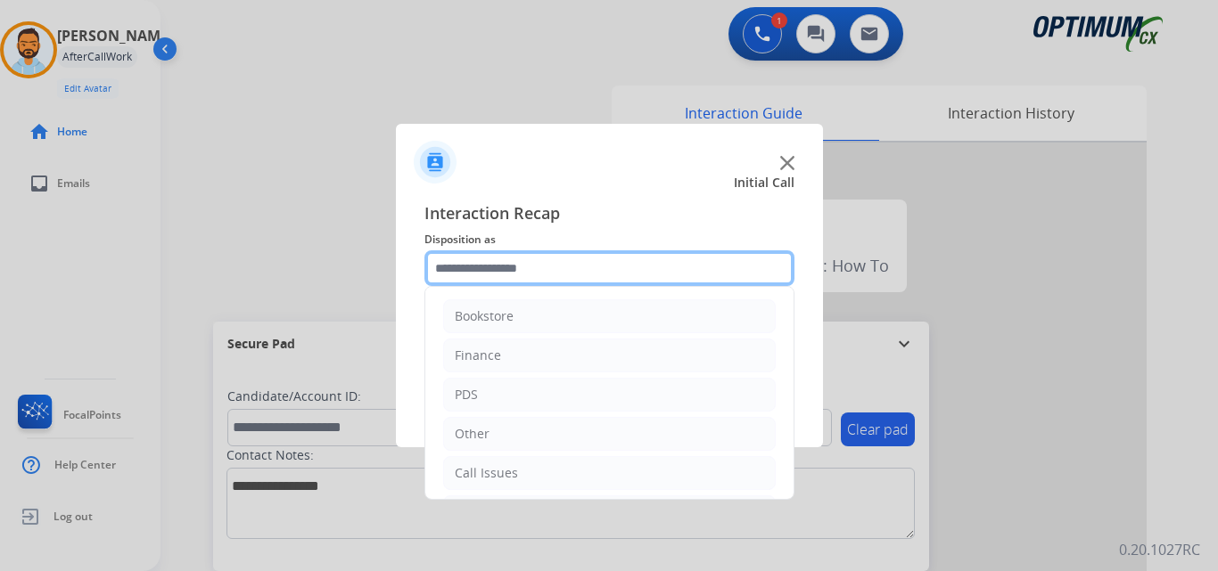
scroll to position [121, 0]
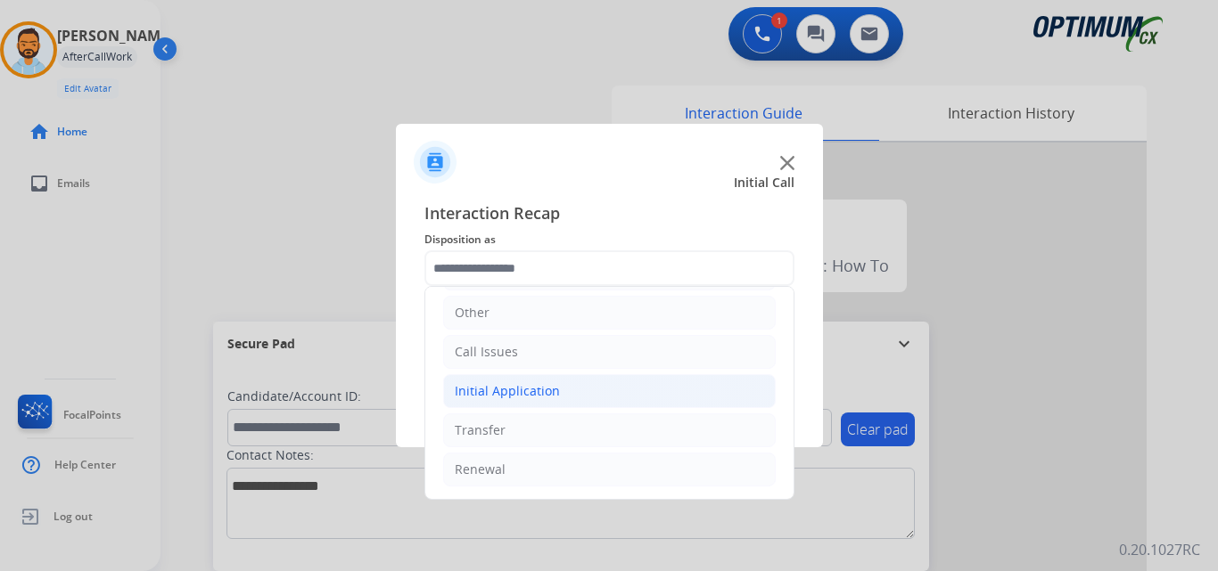
click at [572, 403] on li "Initial Application" at bounding box center [609, 391] width 332 height 34
click at [615, 424] on div "Credential Resend (Initial application)" at bounding box center [603, 431] width 226 height 18
type input "**********"
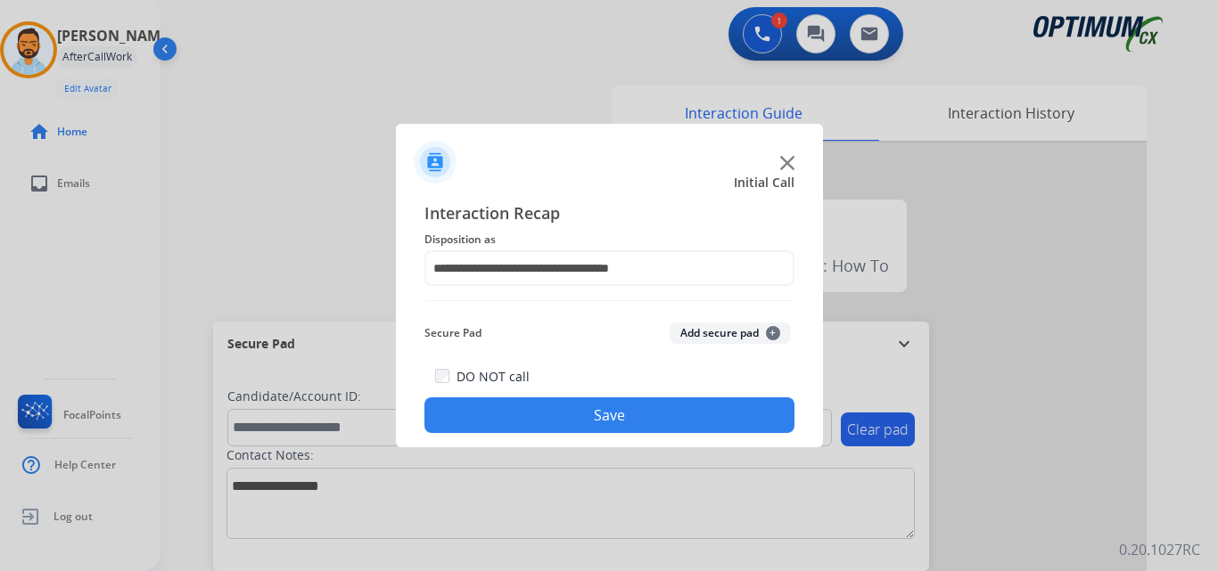
click at [621, 412] on button "Save" at bounding box center [609, 416] width 370 height 36
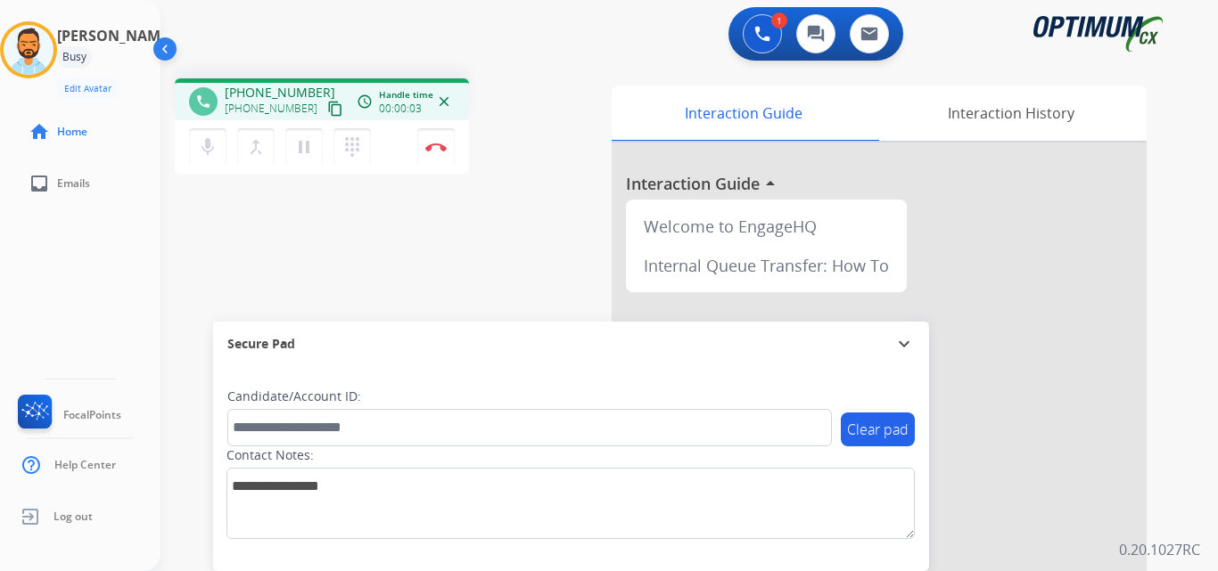
click at [324, 107] on button "content_copy" at bounding box center [334, 108] width 21 height 21
click at [438, 148] on img at bounding box center [435, 147] width 21 height 9
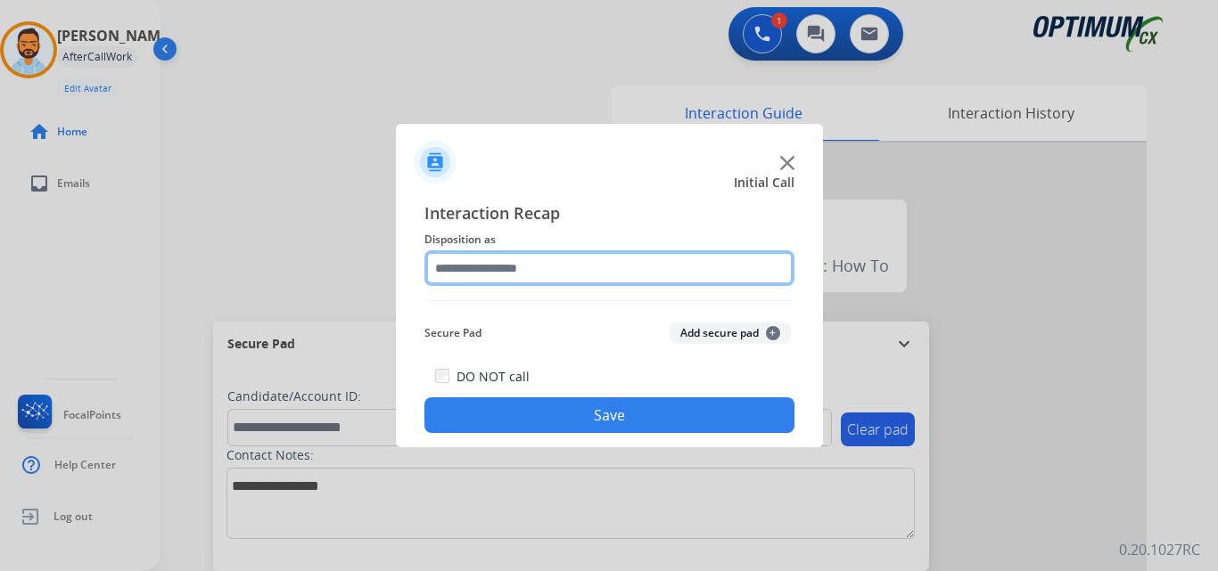
click at [578, 254] on input "text" at bounding box center [609, 268] width 370 height 36
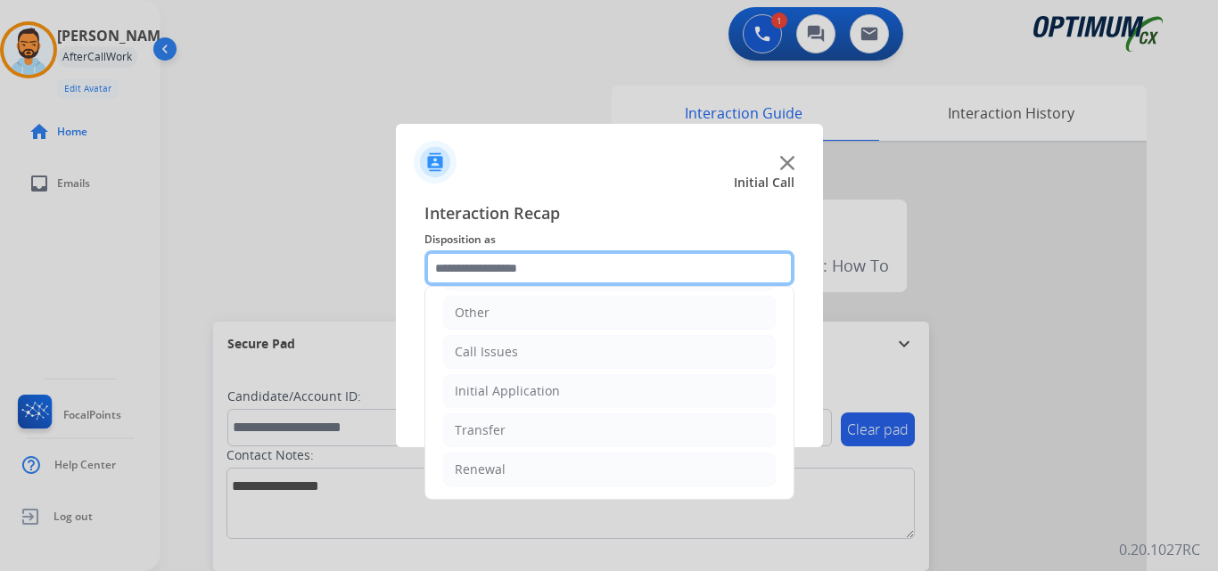
scroll to position [0, 0]
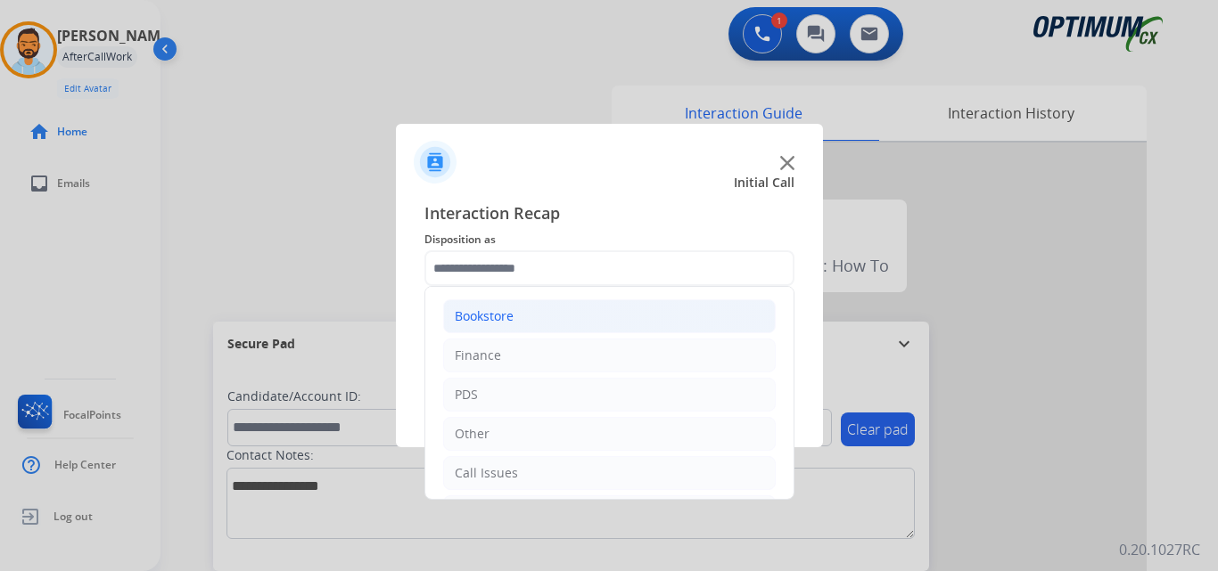
click at [545, 318] on li "Bookstore" at bounding box center [609, 316] width 332 height 34
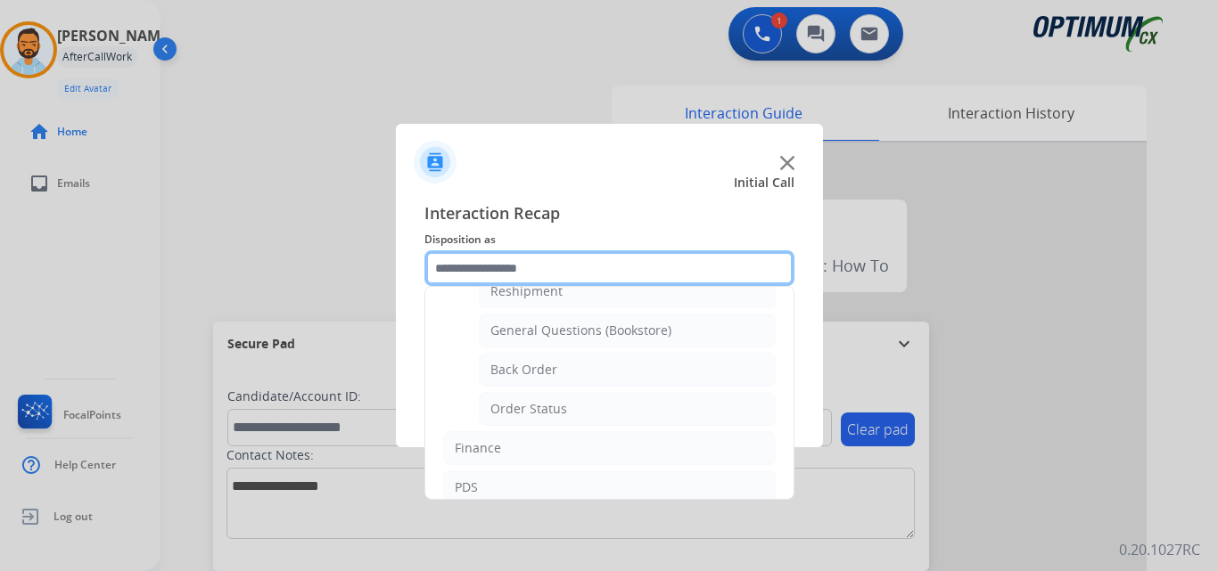
scroll to position [66, 0]
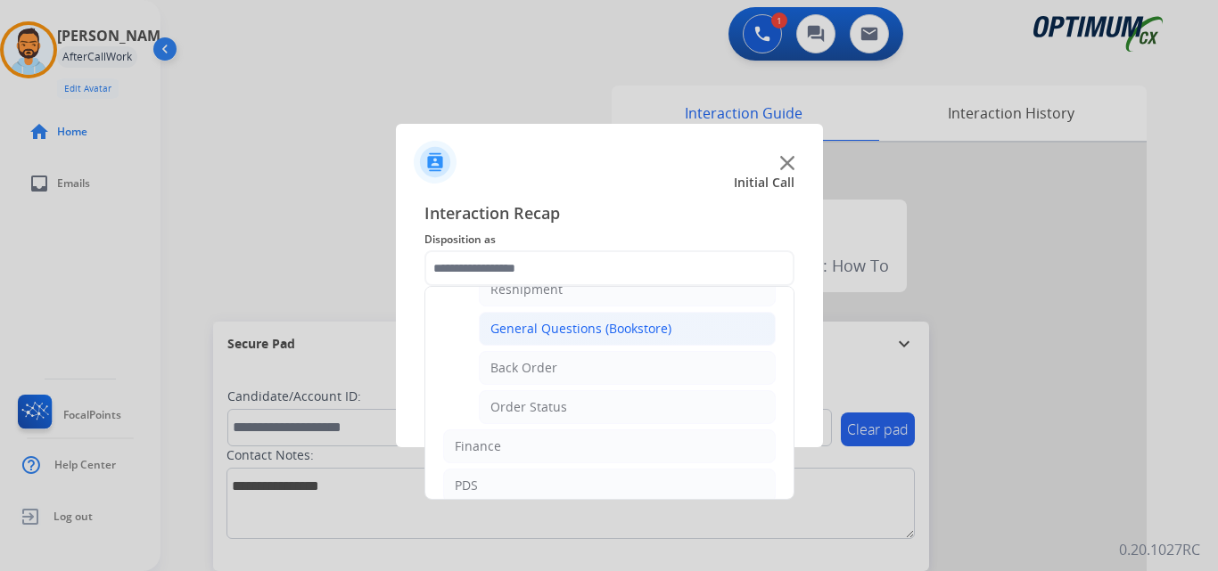
click at [658, 324] on div "General Questions (Bookstore)" at bounding box center [580, 329] width 181 height 18
type input "**********"
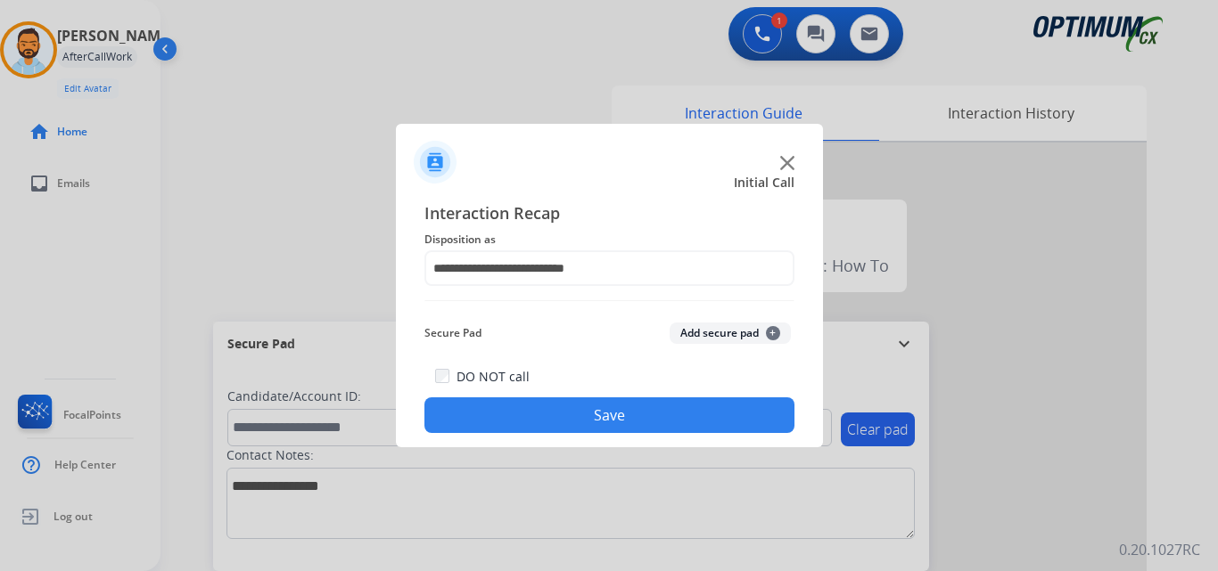
click at [624, 414] on button "Save" at bounding box center [609, 416] width 370 height 36
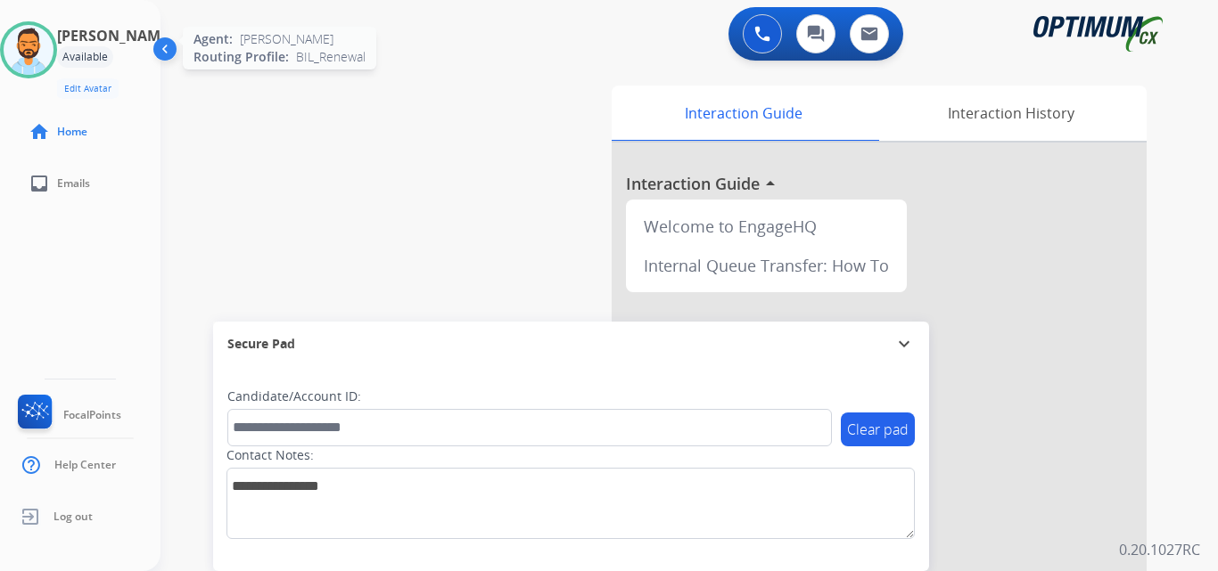
click at [42, 43] on img at bounding box center [29, 50] width 50 height 50
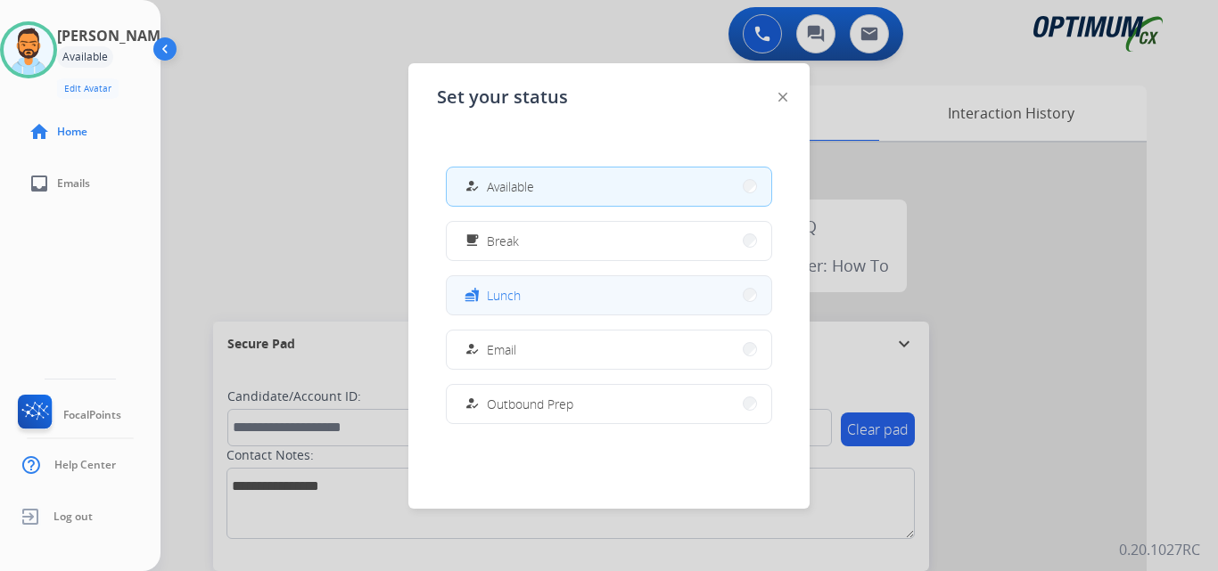
click at [546, 295] on button "fastfood Lunch" at bounding box center [609, 295] width 324 height 38
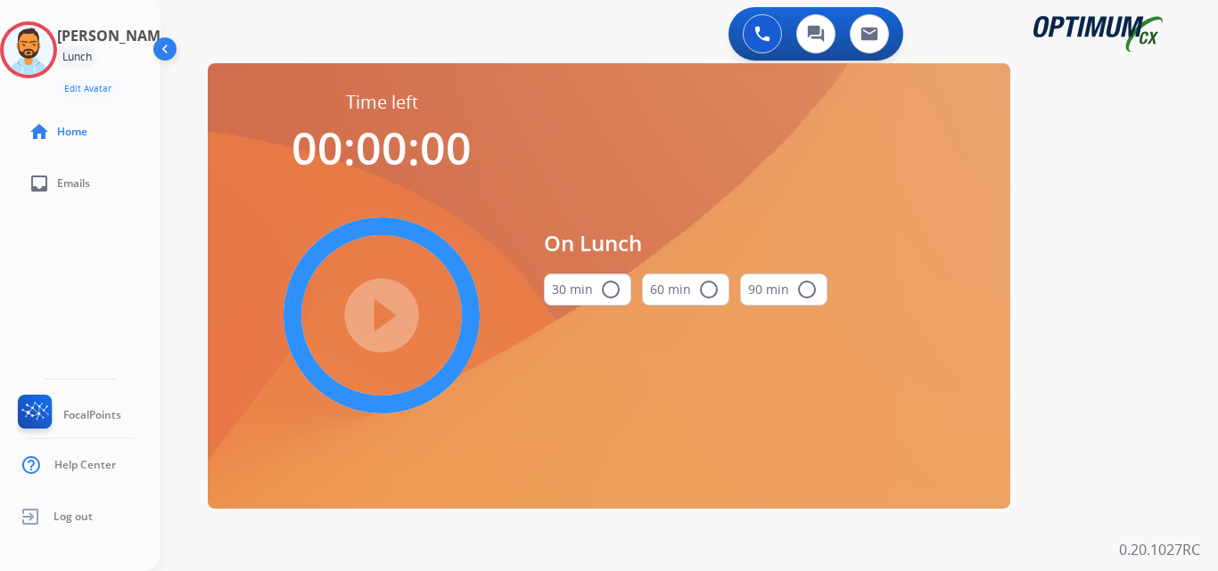
click at [578, 280] on button "30 min radio_button_unchecked" at bounding box center [587, 290] width 87 height 32
click at [376, 314] on mat-icon "play_circle_filled" at bounding box center [381, 315] width 21 height 21
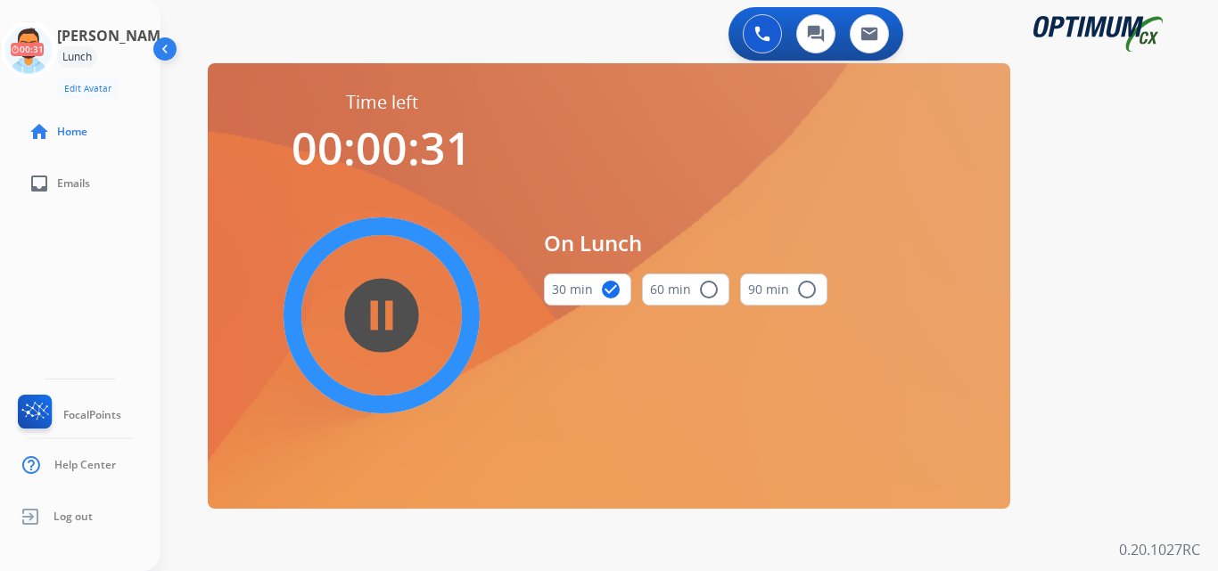
click at [36, 92] on div "[PERSON_NAME] Edit Avatar 00:31 Agent: [PERSON_NAME] Profile: BIL_Renewal" at bounding box center [80, 60] width 160 height 78
click at [37, 47] on icon at bounding box center [29, 50] width 58 height 58
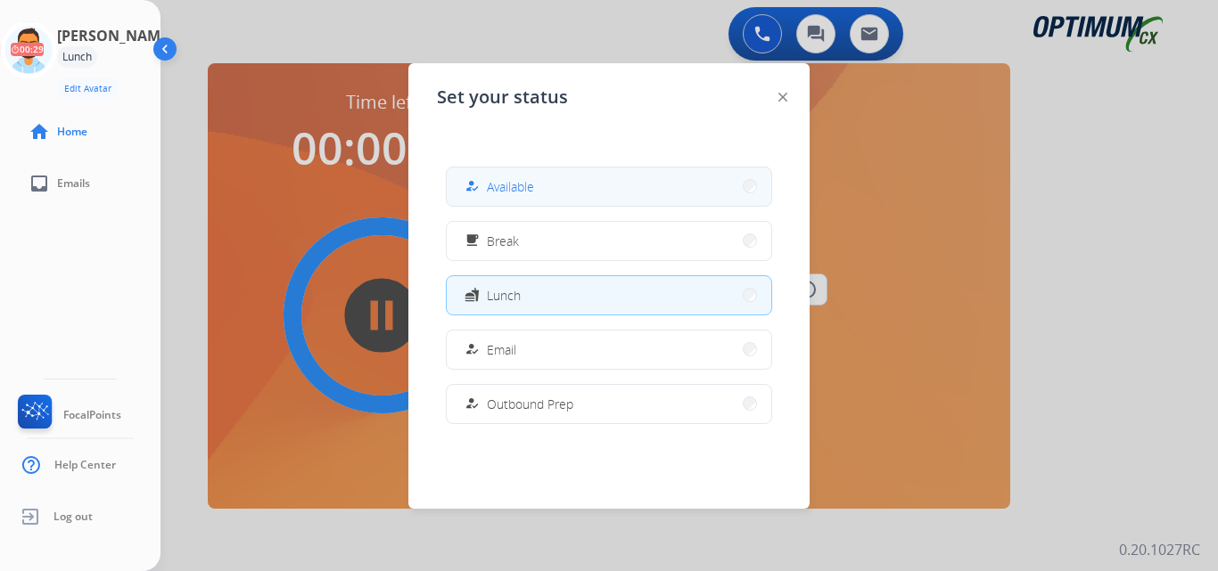
click at [530, 185] on span "Available" at bounding box center [510, 186] width 47 height 19
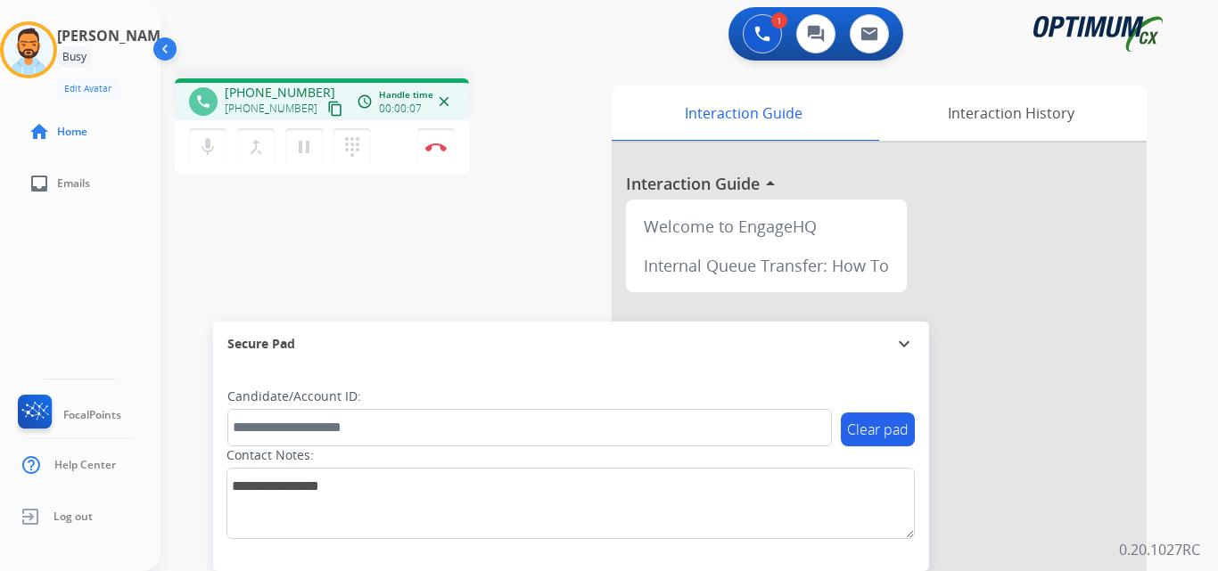
click at [327, 103] on mat-icon "content_copy" at bounding box center [335, 109] width 16 height 16
click at [327, 109] on mat-icon "content_copy" at bounding box center [335, 109] width 16 height 16
click at [438, 141] on button "Disconnect" at bounding box center [435, 146] width 37 height 37
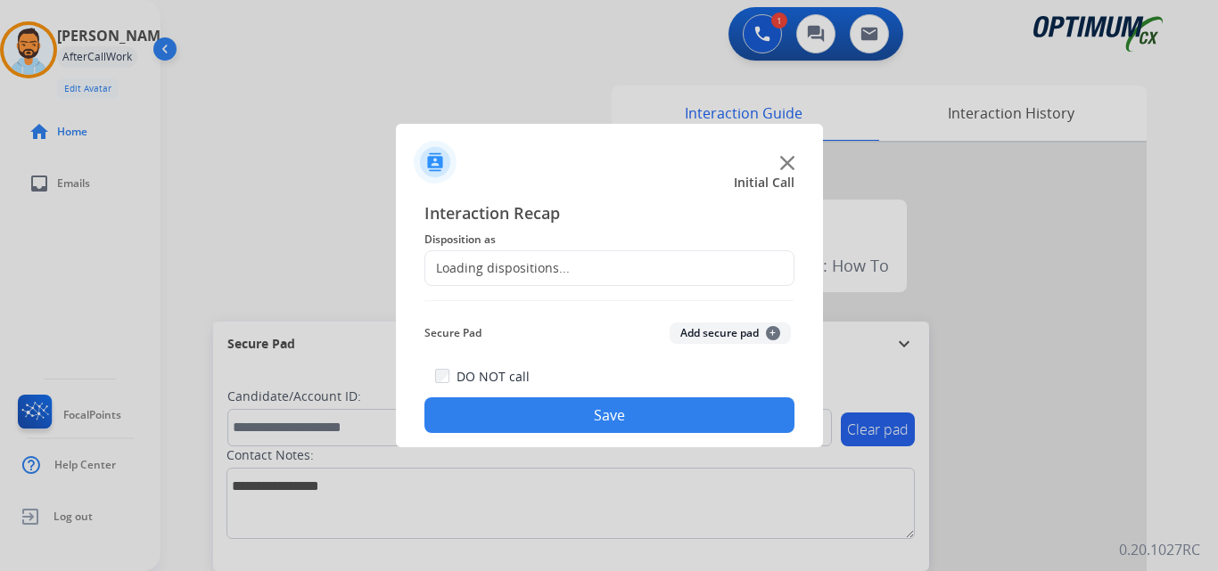
click at [550, 265] on div "Loading dispositions..." at bounding box center [497, 268] width 144 height 18
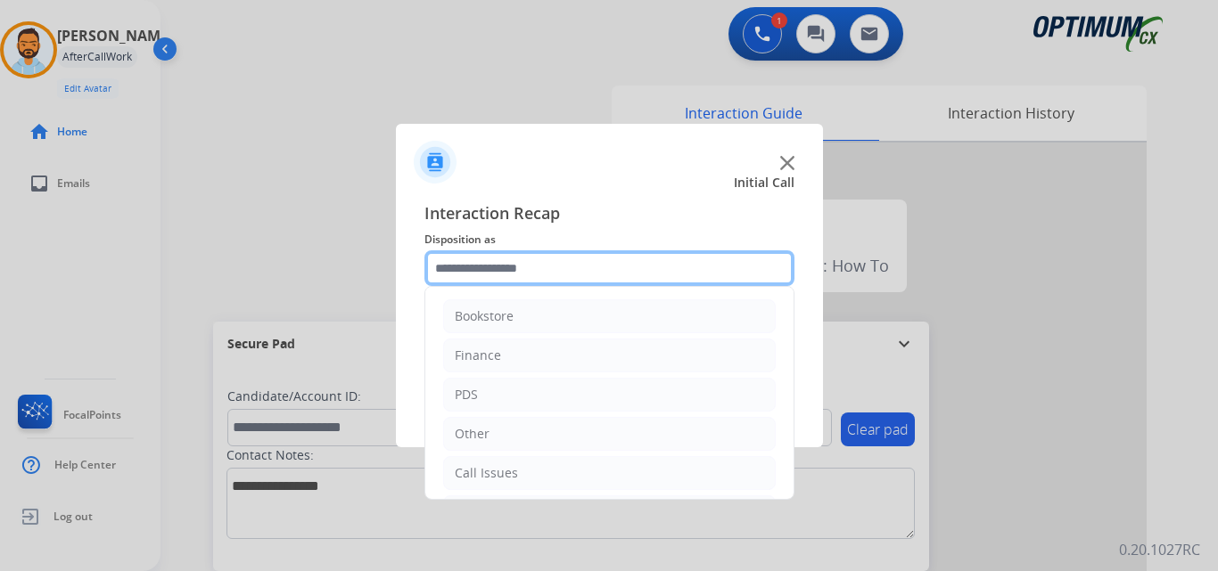
click at [549, 267] on input "text" at bounding box center [609, 268] width 370 height 36
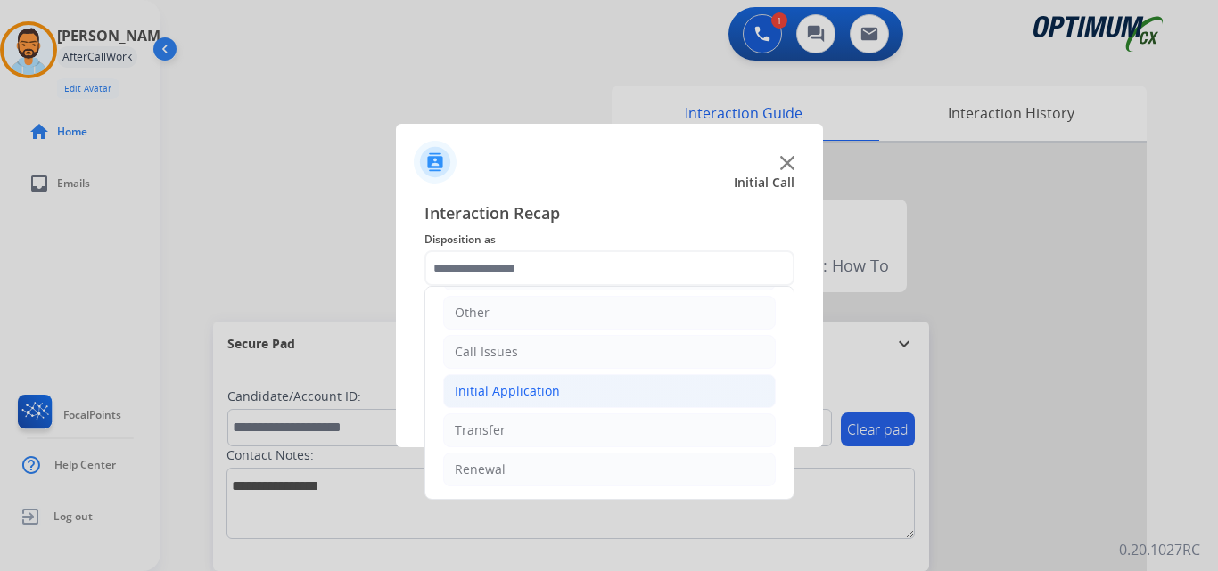
click at [577, 402] on li "Initial Application" at bounding box center [609, 391] width 332 height 34
click at [576, 395] on li "Initial Application" at bounding box center [609, 391] width 332 height 34
click at [582, 401] on li "Initial Application" at bounding box center [609, 391] width 332 height 34
click at [536, 475] on div at bounding box center [609, 285] width 1218 height 571
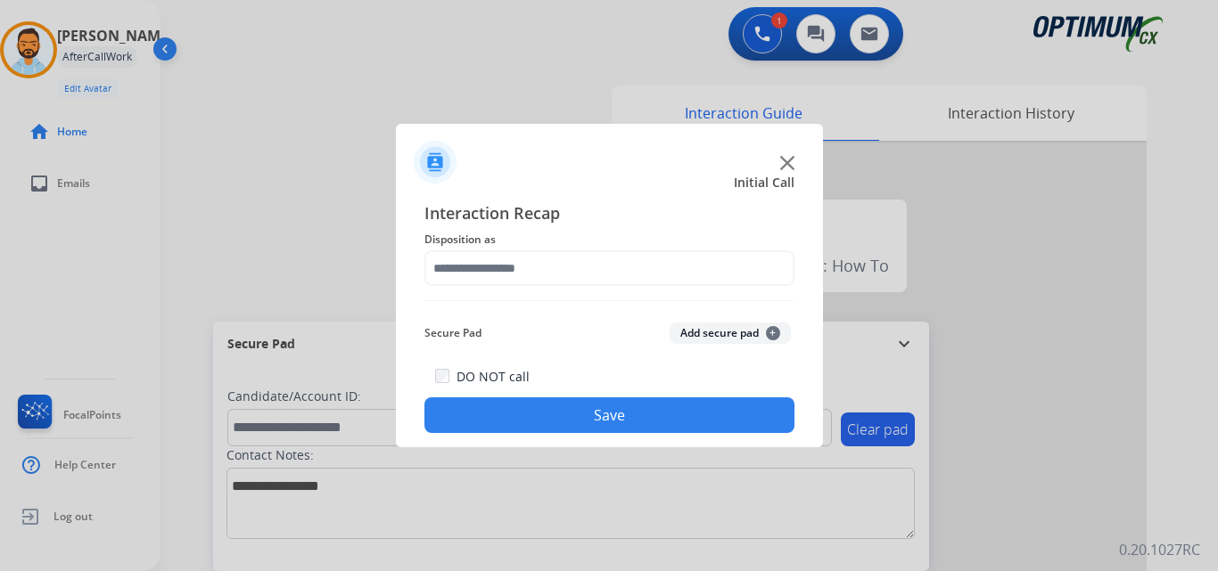
click at [602, 422] on button "Save" at bounding box center [609, 416] width 370 height 36
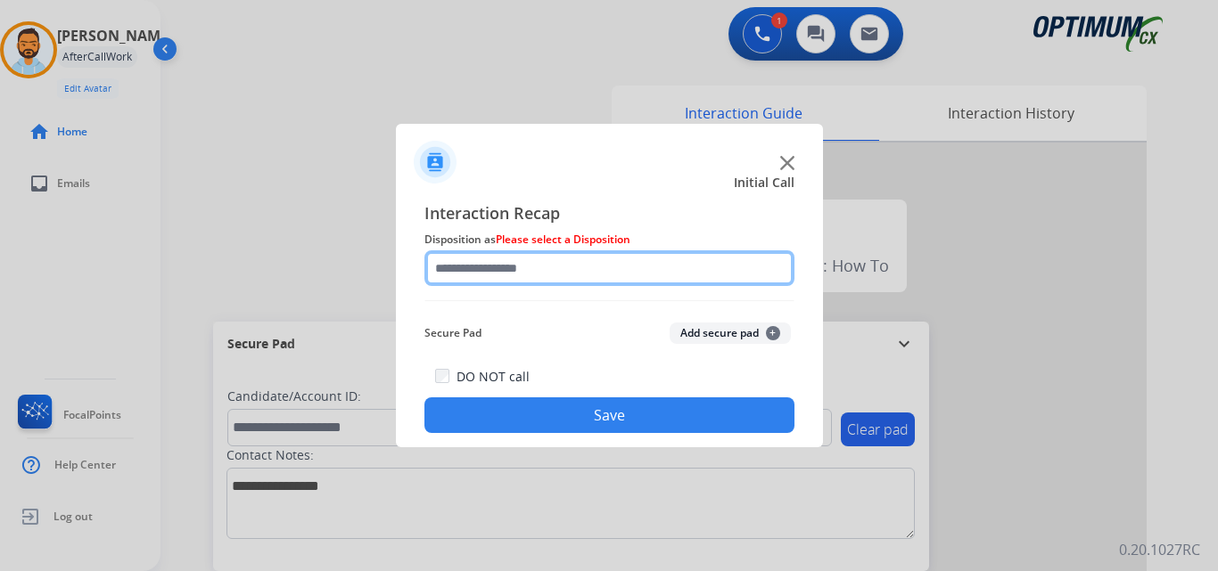
click at [554, 272] on input "text" at bounding box center [609, 268] width 370 height 36
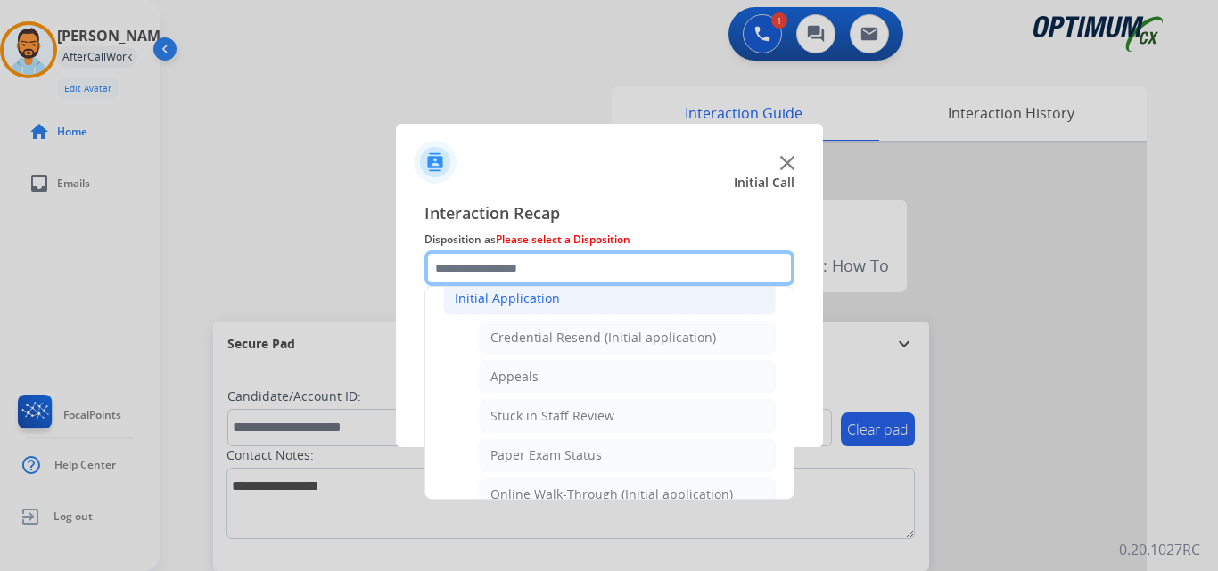
scroll to position [201, 0]
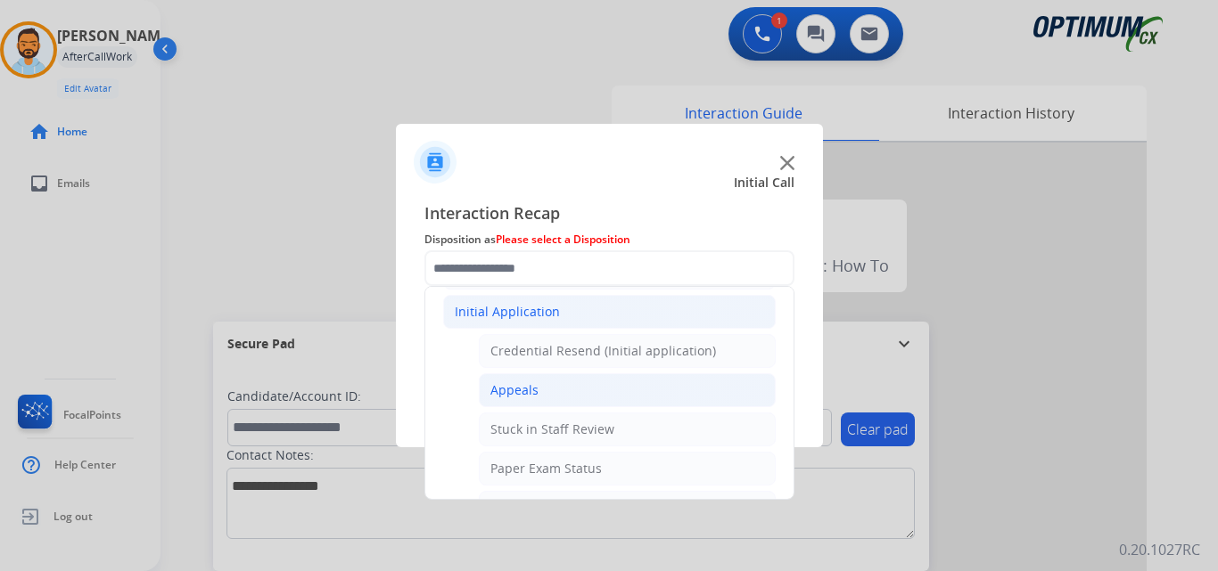
click at [542, 397] on li "Appeals" at bounding box center [627, 390] width 297 height 34
type input "*******"
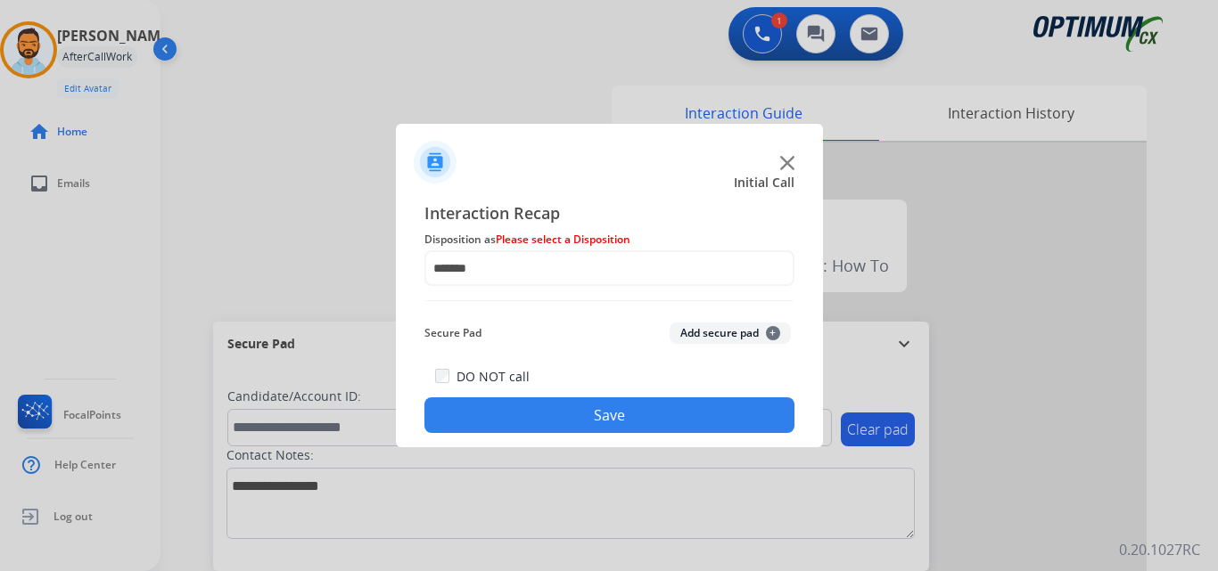
click at [552, 406] on button "Save" at bounding box center [609, 416] width 370 height 36
